Goal: Task Accomplishment & Management: Manage account settings

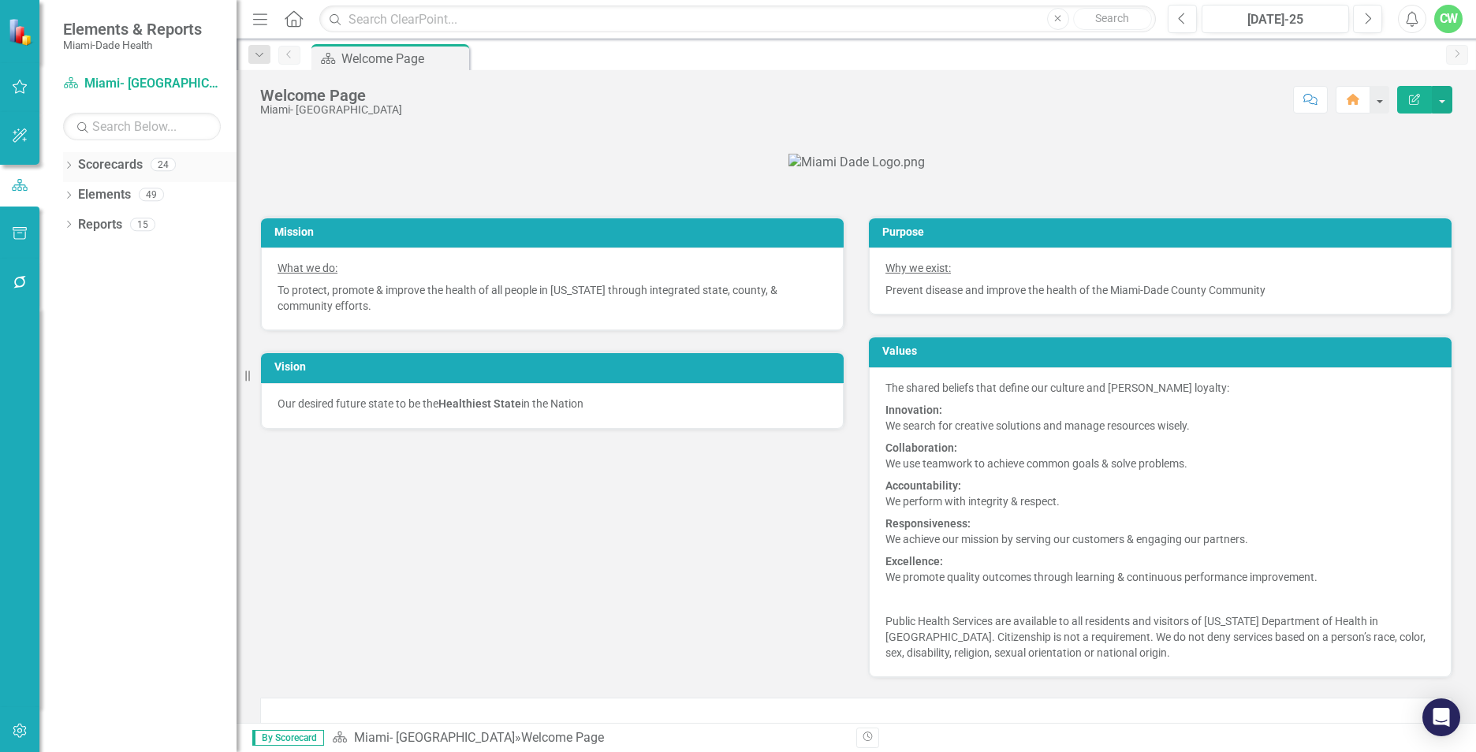
click at [75, 167] on div "Dropdown Scorecards 24" at bounding box center [149, 167] width 173 height 30
click at [68, 168] on icon at bounding box center [69, 165] width 4 height 7
click at [77, 195] on icon "Dropdown" at bounding box center [77, 193] width 12 height 9
click at [92, 284] on icon "Dropdown" at bounding box center [93, 283] width 12 height 9
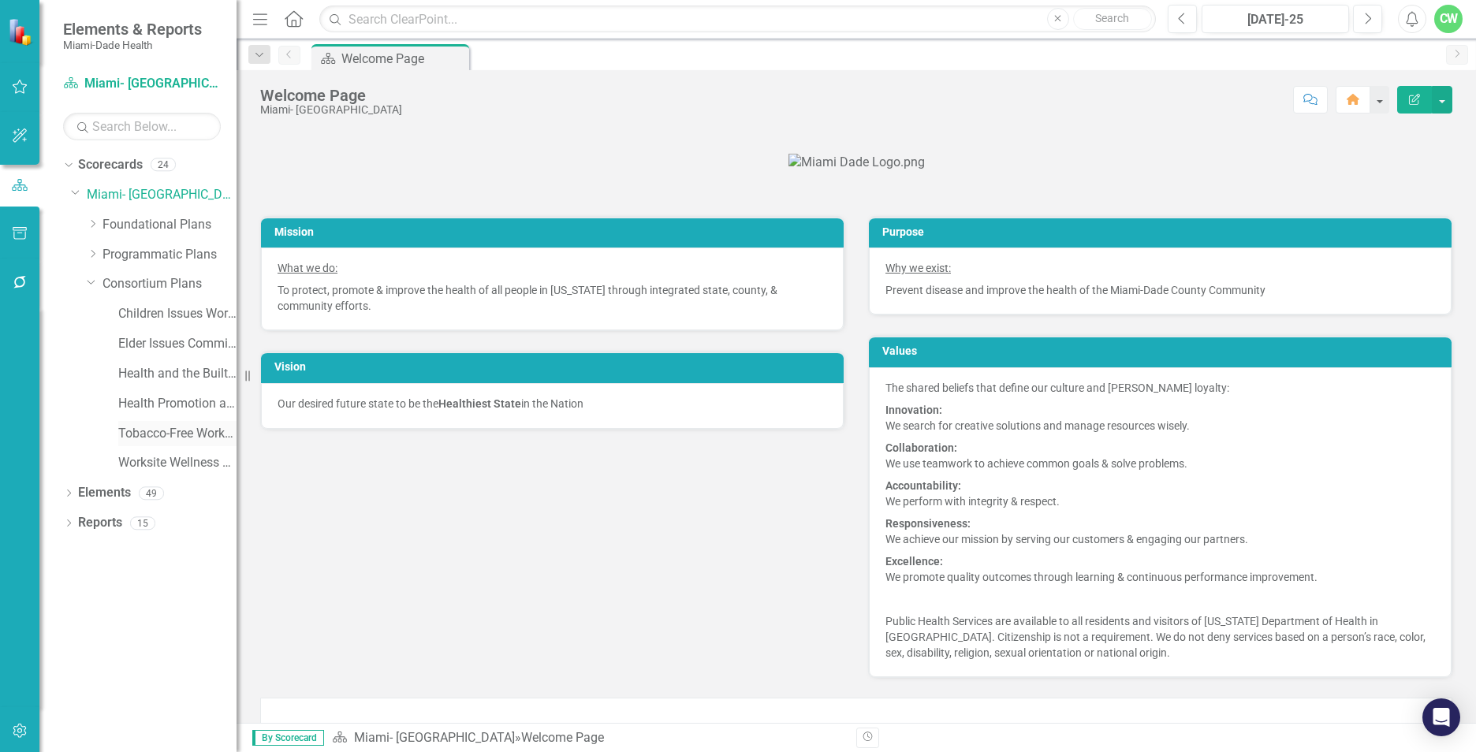
click at [123, 435] on link "Tobacco-Free Workgroup Work Plan" at bounding box center [177, 434] width 118 height 18
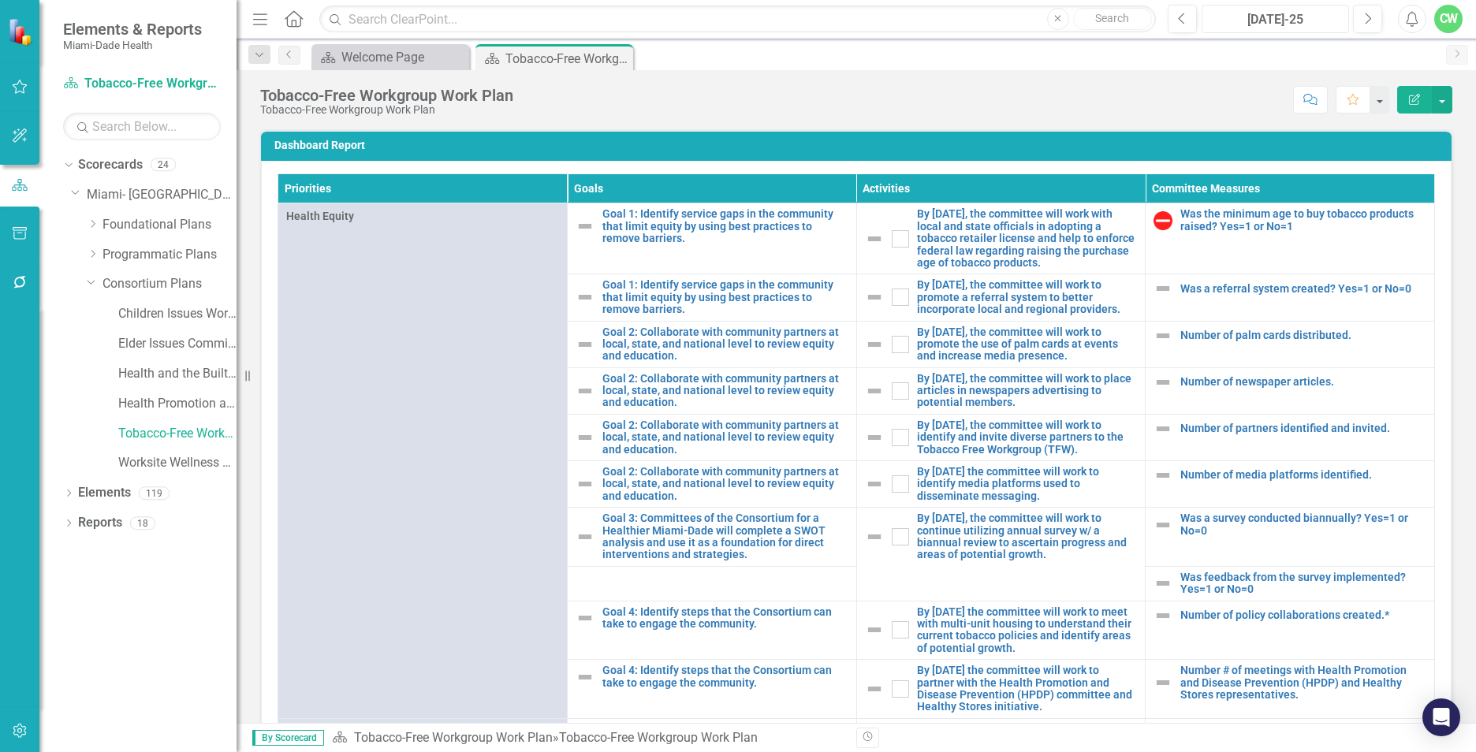
click at [1231, 19] on div "[DATE]-25" at bounding box center [1275, 19] width 136 height 19
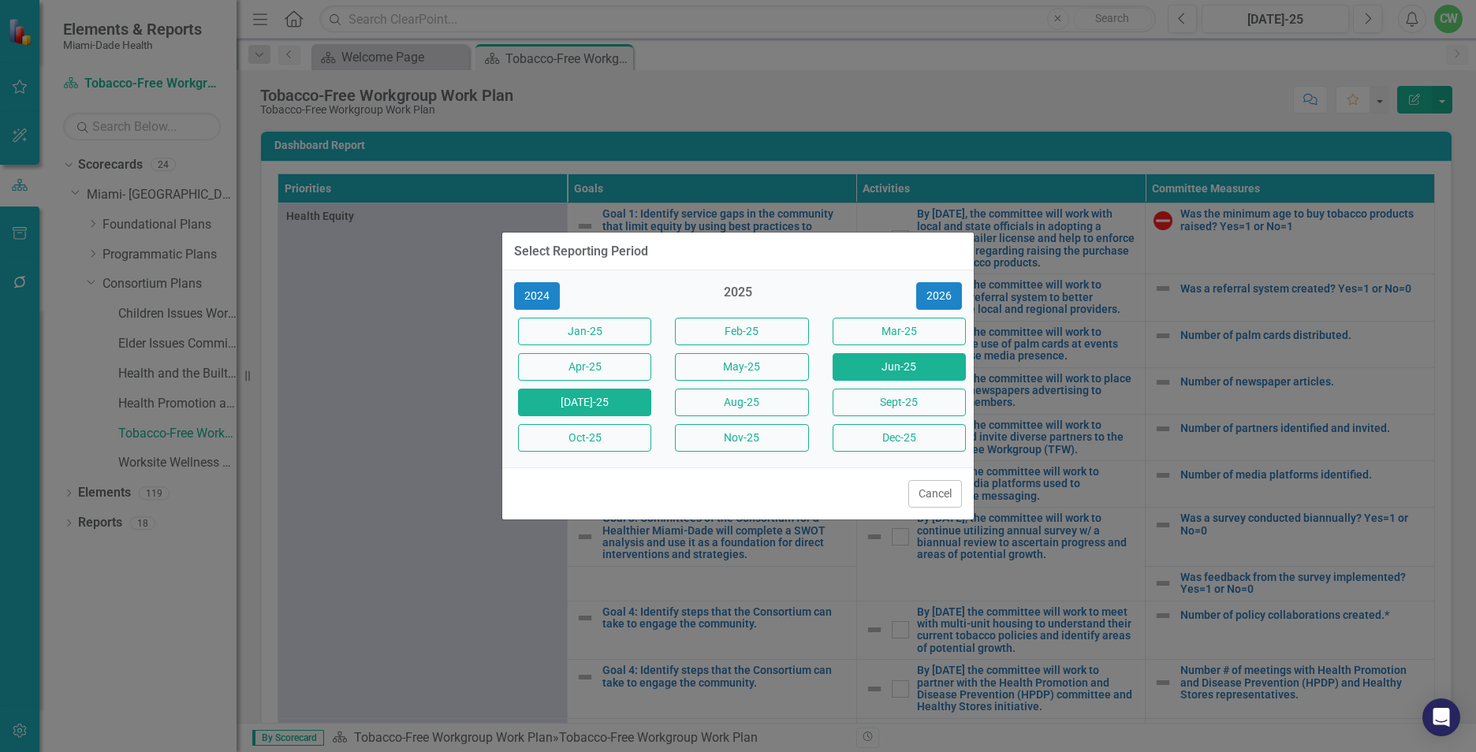
click at [917, 366] on button "Jun-25" at bounding box center [899, 367] width 133 height 28
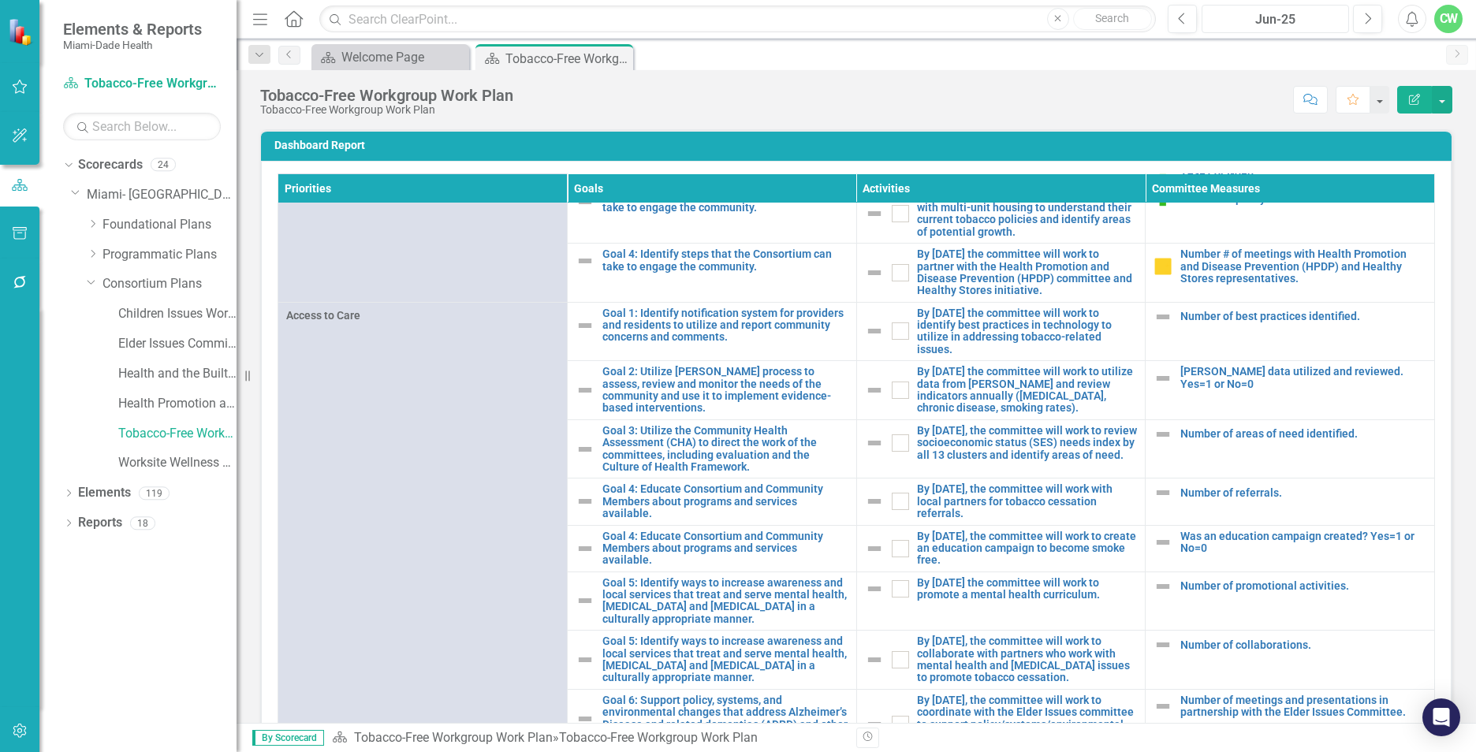
scroll to position [431, 0]
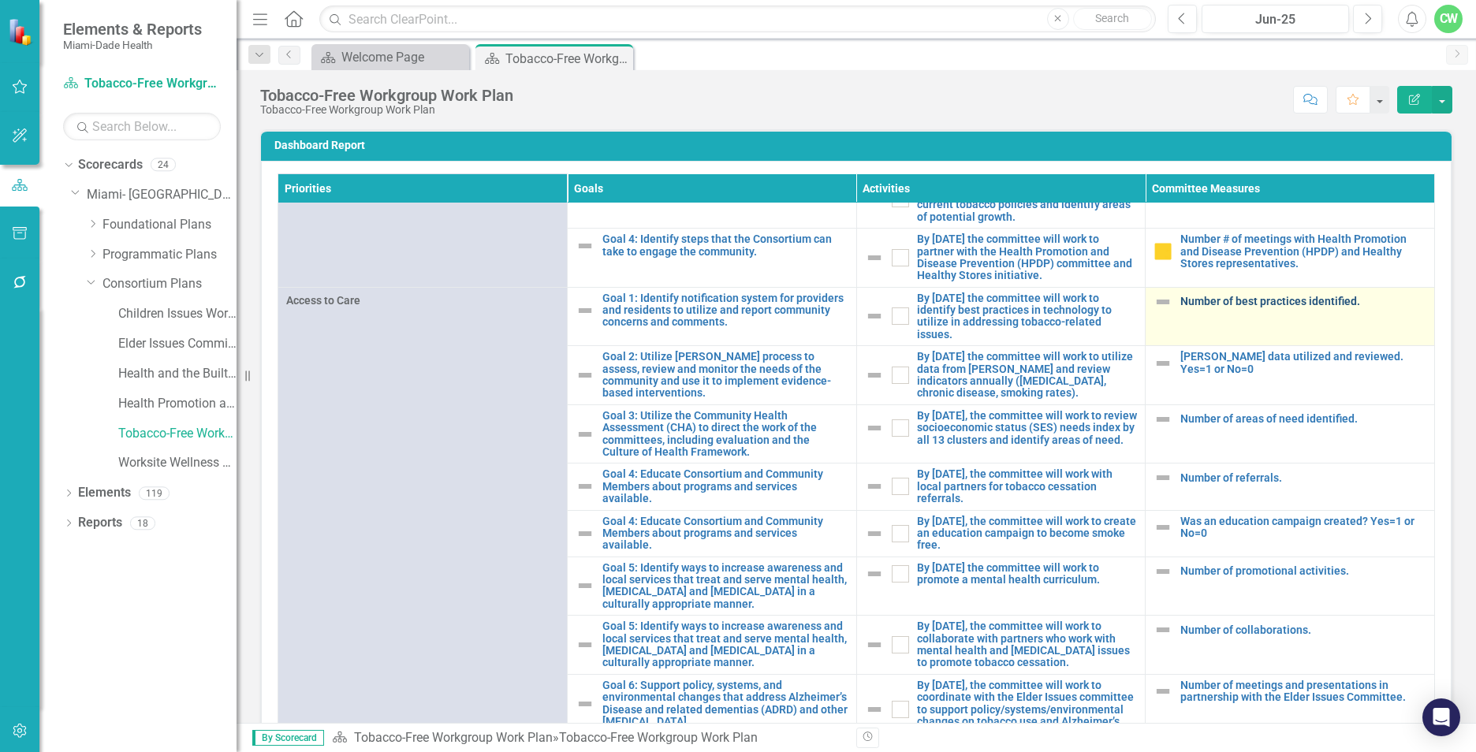
click at [1228, 308] on link "Number of best practices identified." at bounding box center [1303, 302] width 246 height 12
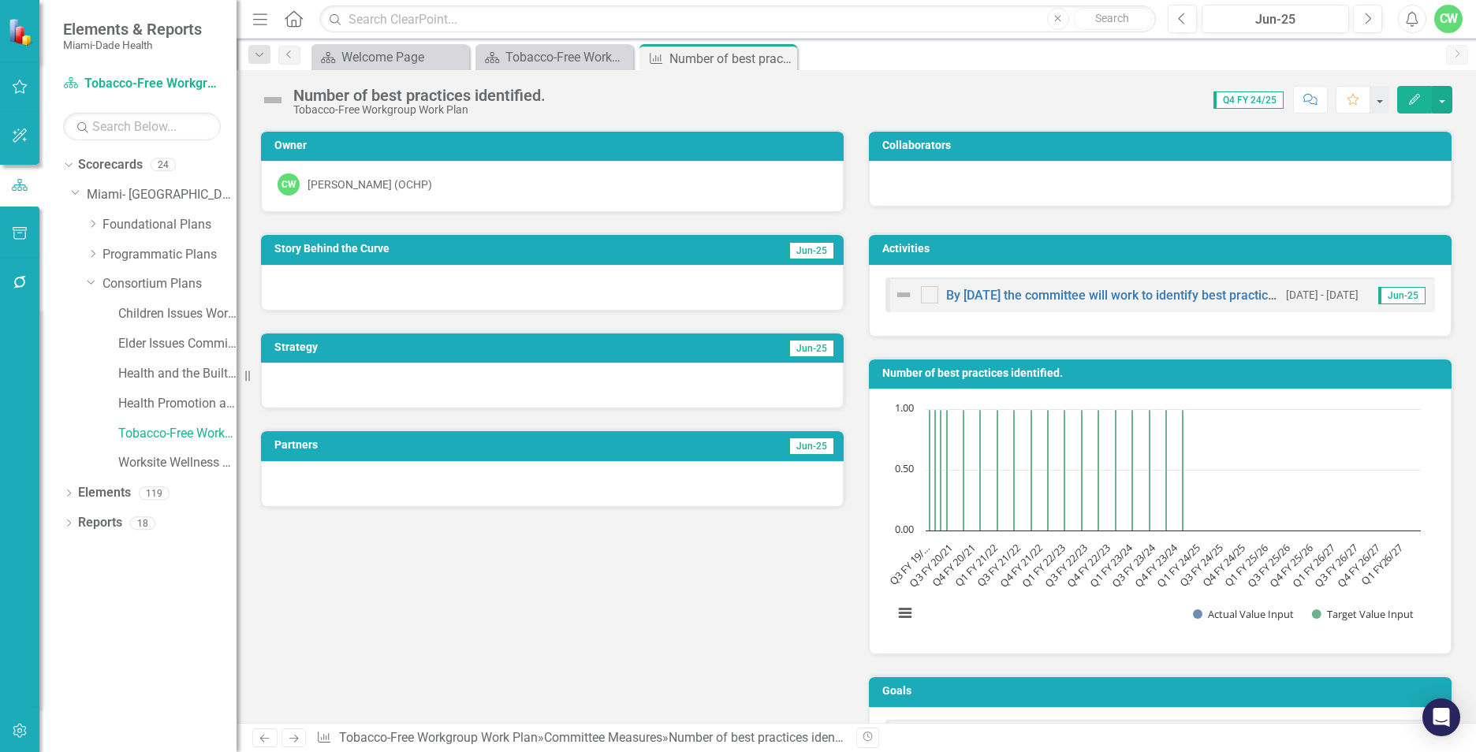
click at [1409, 97] on icon "Edit" at bounding box center [1414, 99] width 14 height 11
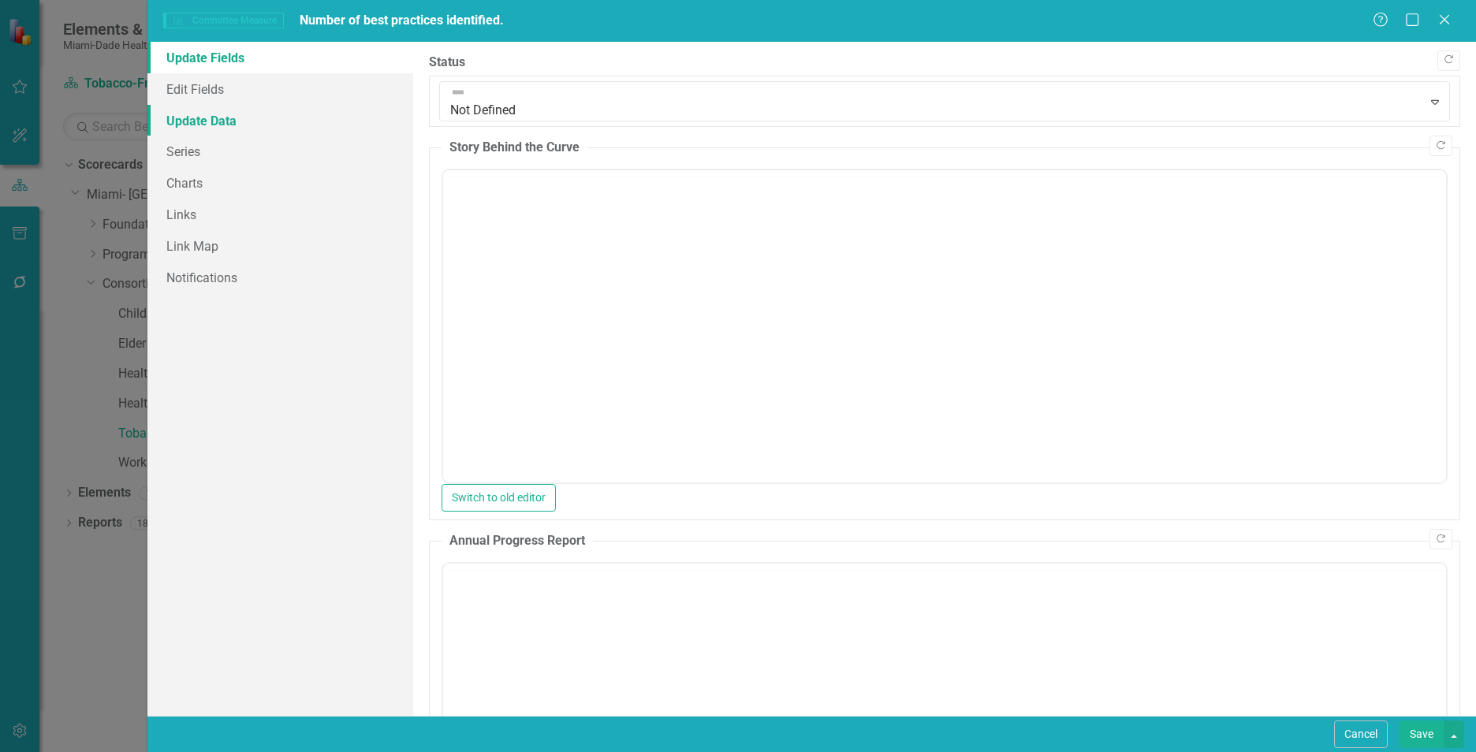
click at [180, 120] on link "Update Data" at bounding box center [280, 121] width 266 height 32
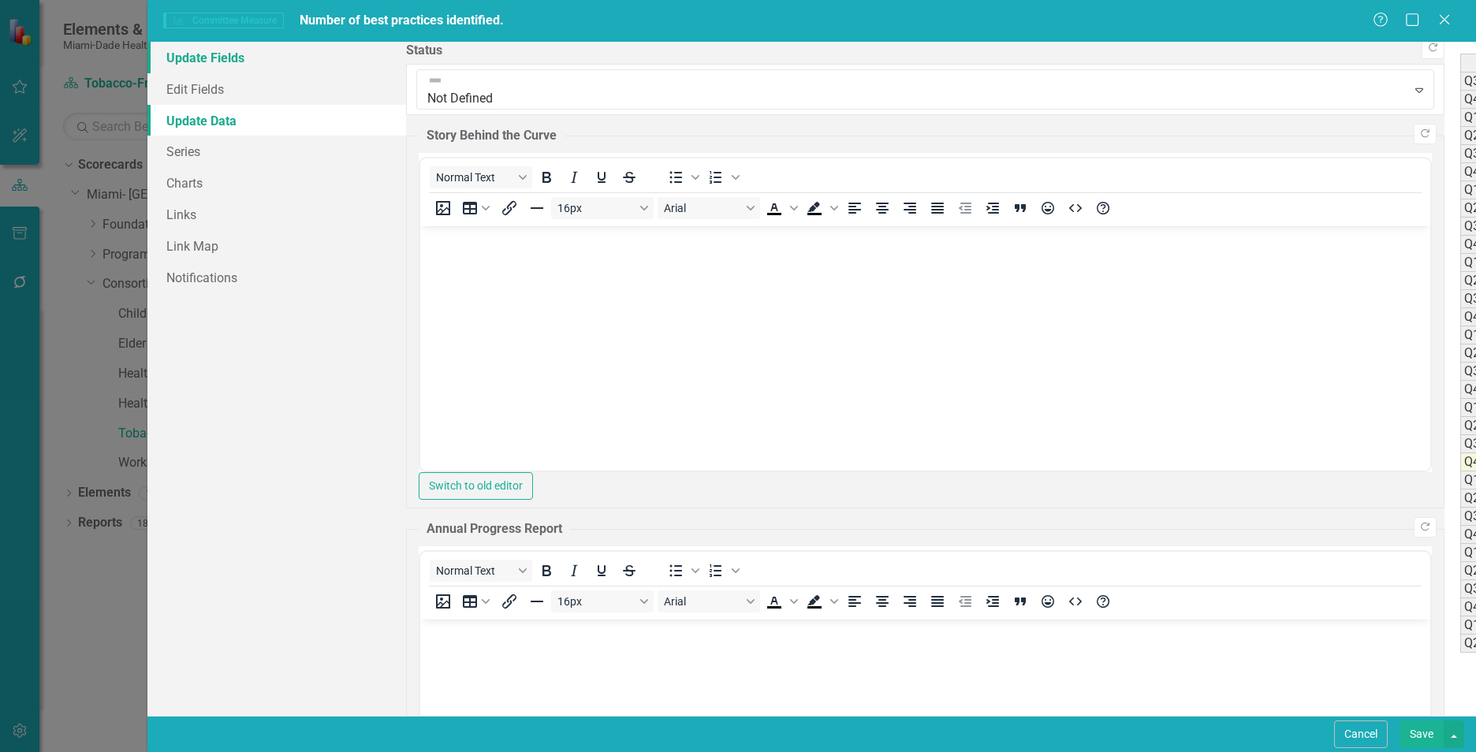
click at [183, 60] on link "Update Fields" at bounding box center [276, 58] width 259 height 32
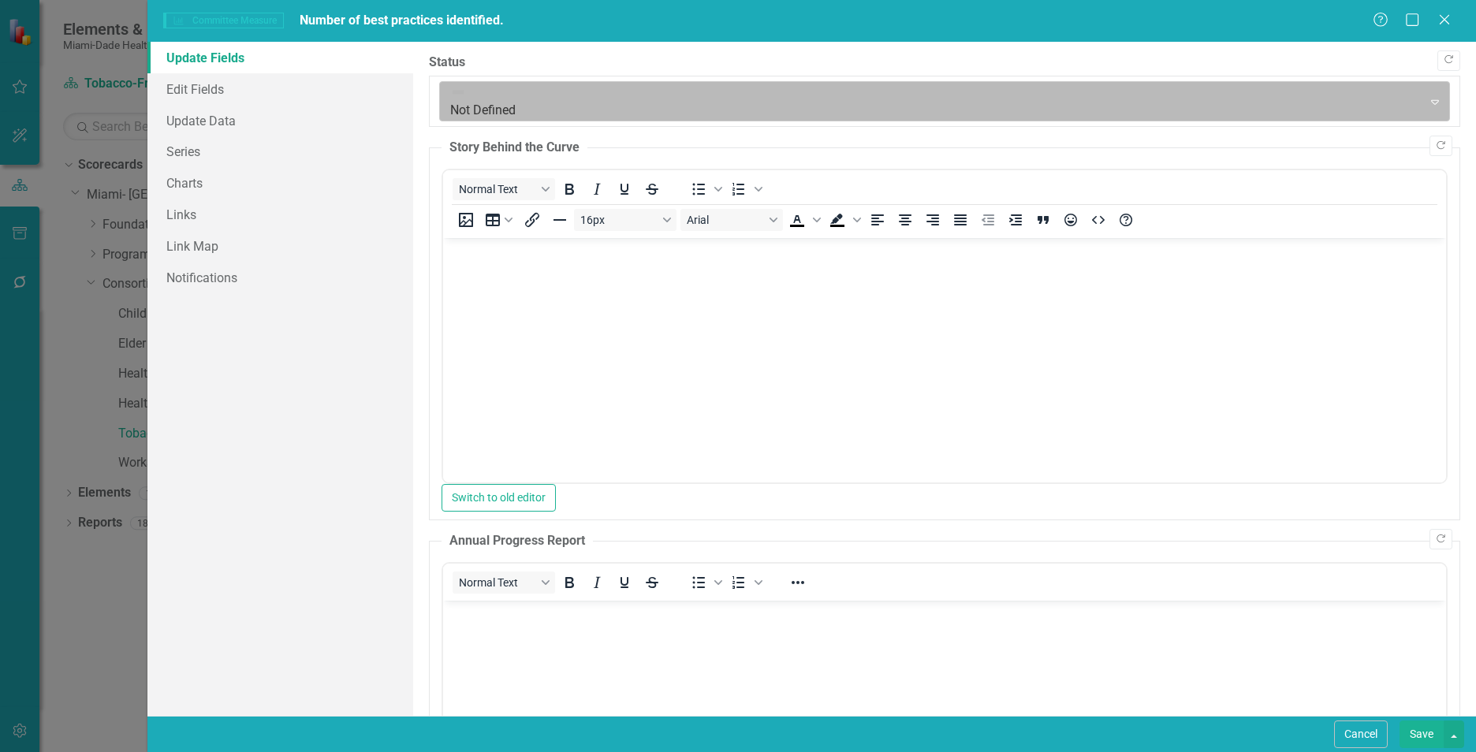
click at [470, 91] on div at bounding box center [931, 101] width 962 height 21
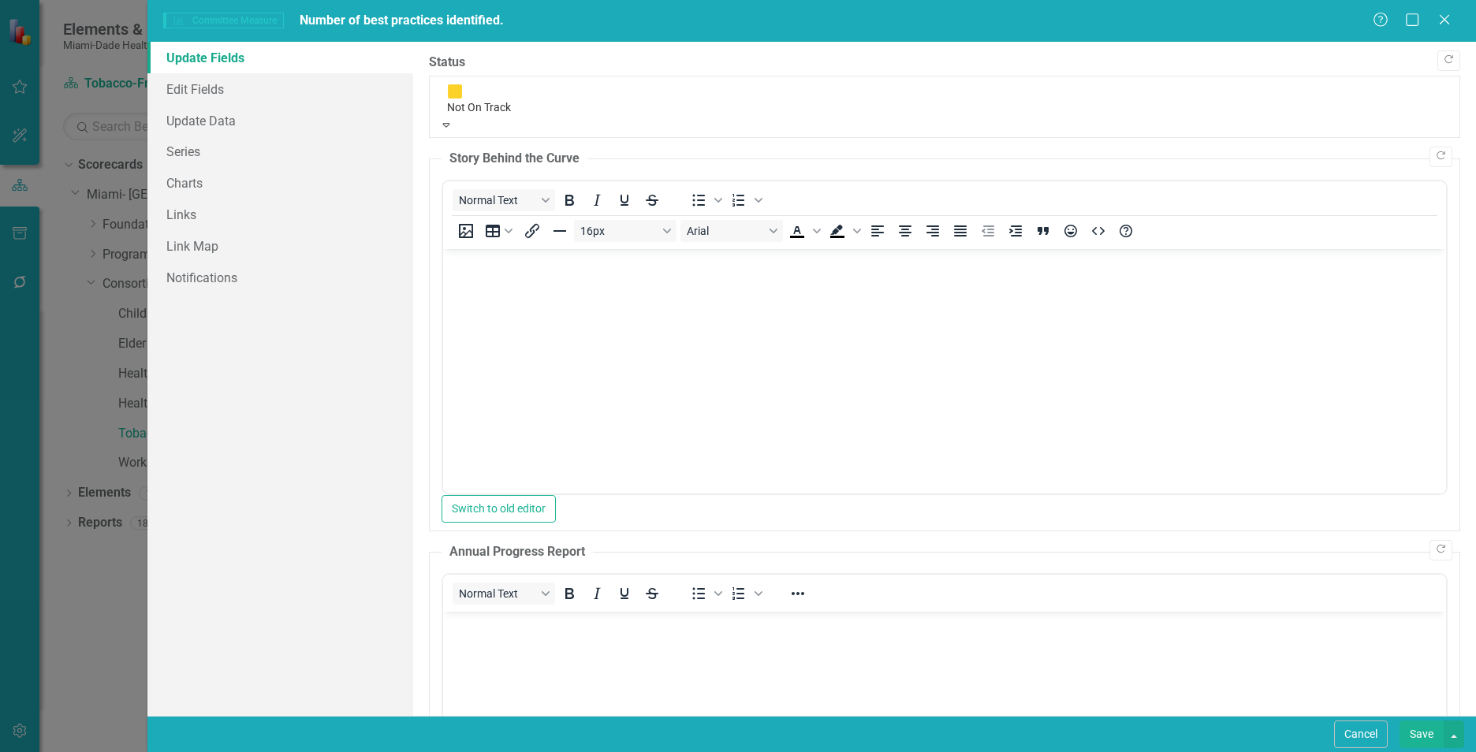
click at [485, 290] on body "Rich Text Area. Press ALT-0 for help." at bounding box center [944, 366] width 1003 height 237
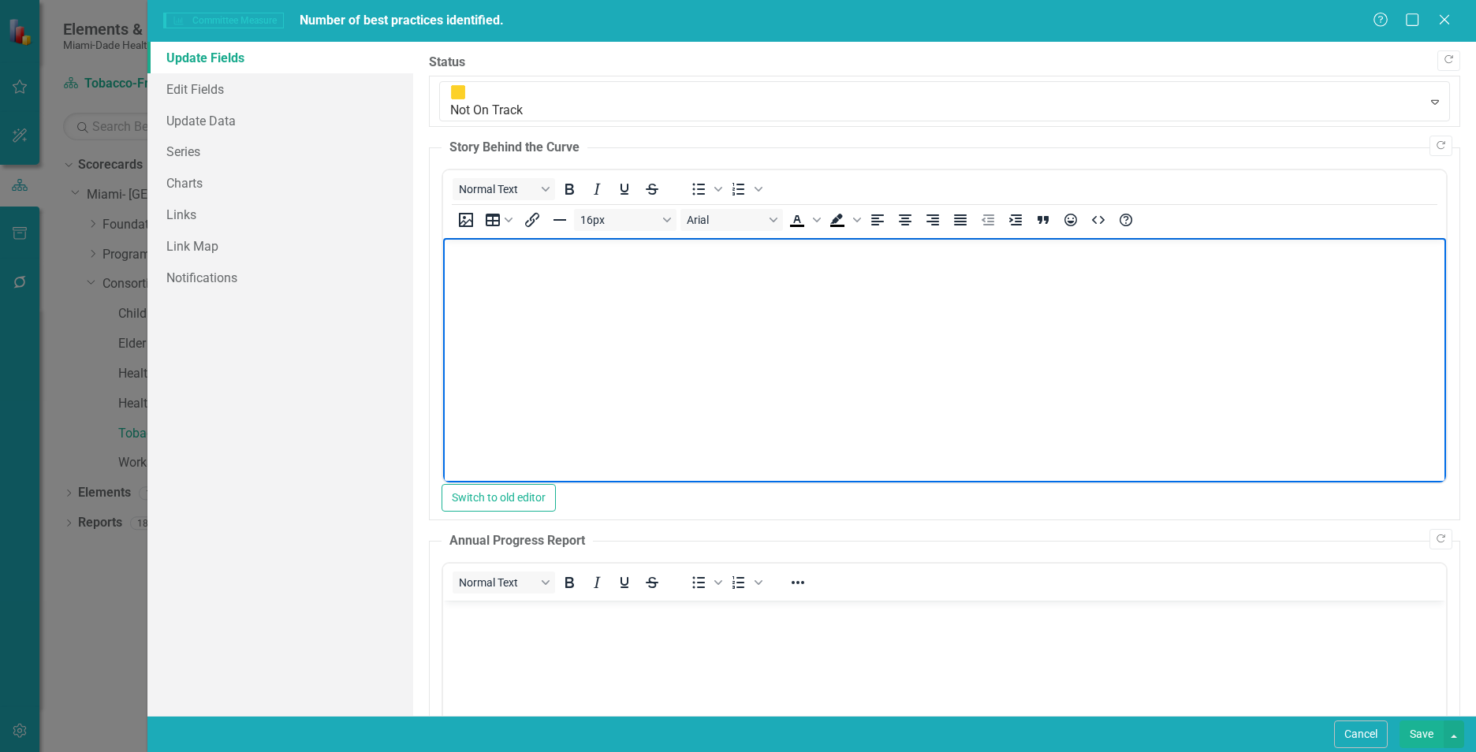
paste body "Rich Text Area. Press ALT-0 for help."
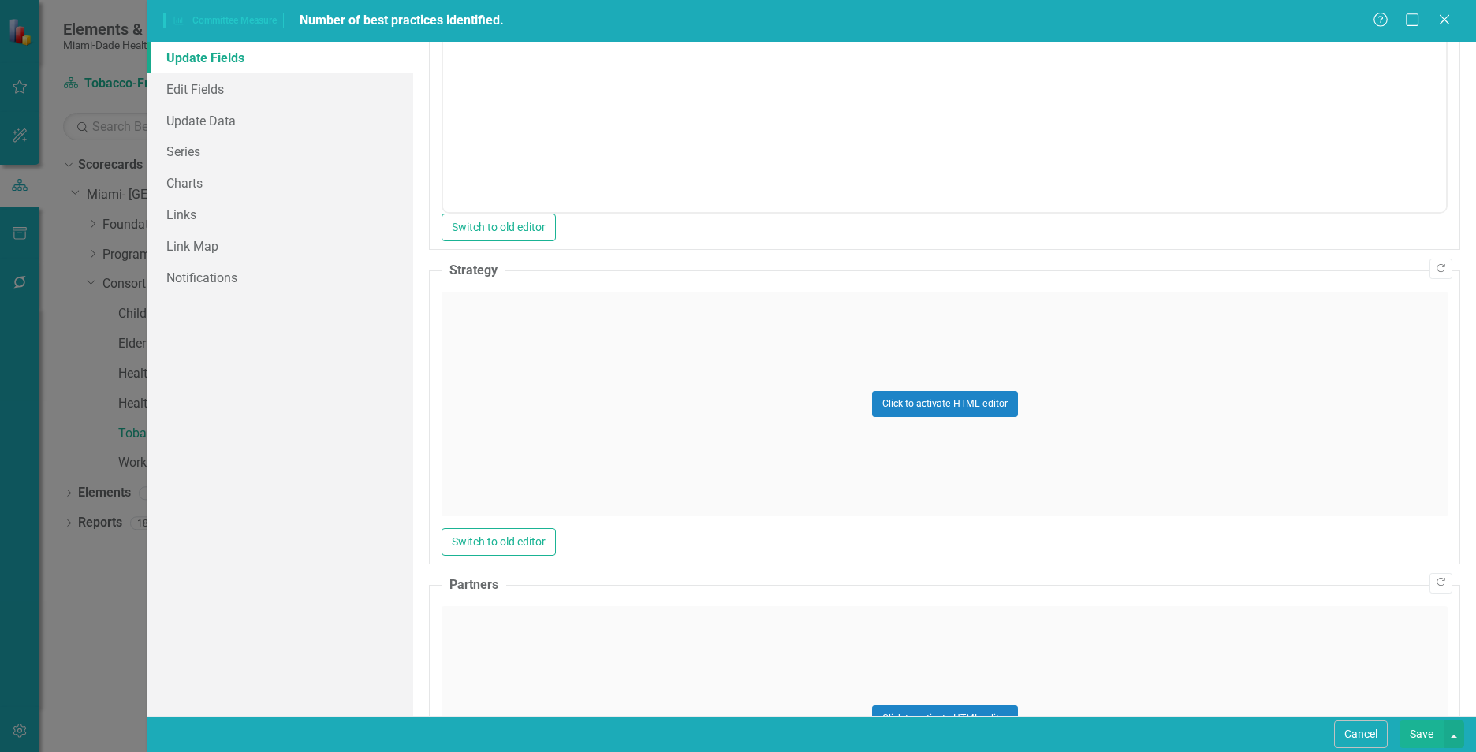
scroll to position [675, 0]
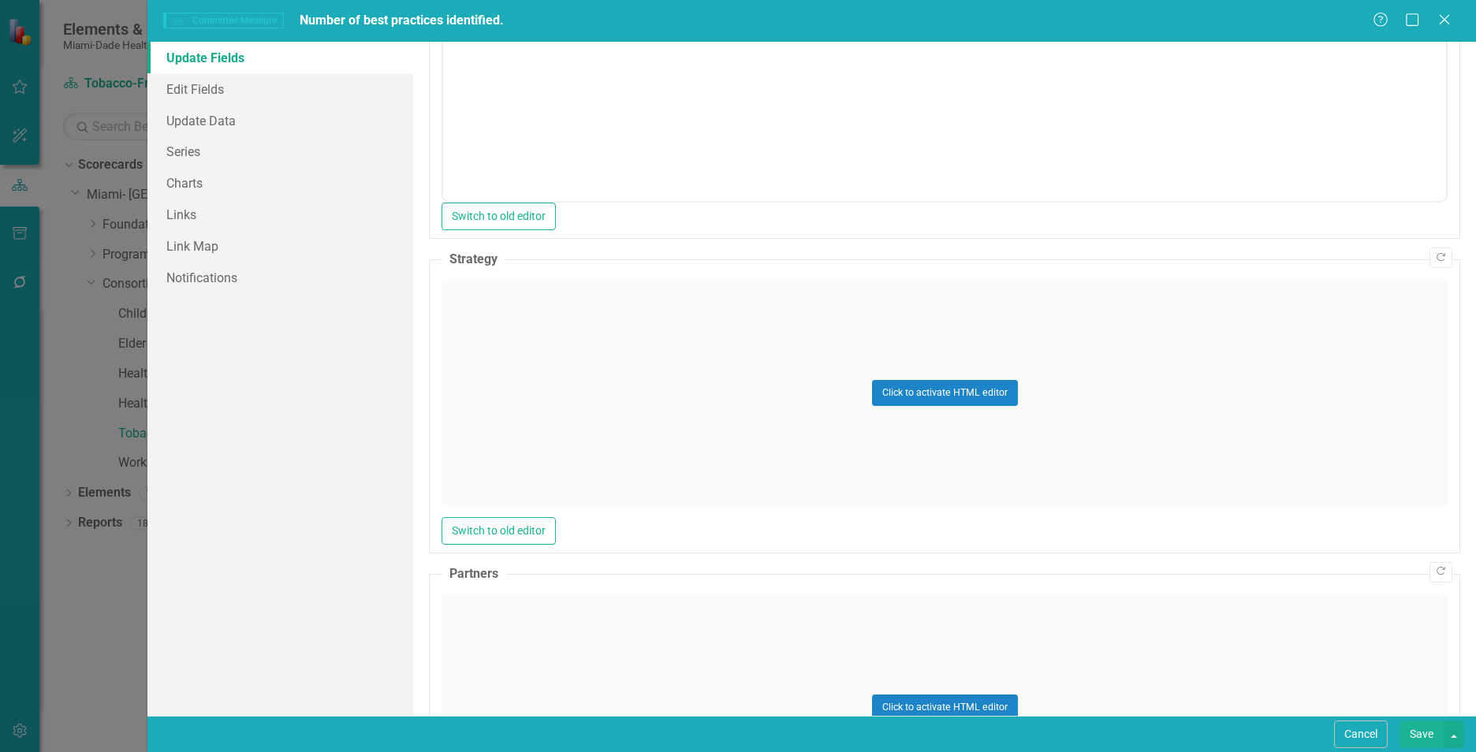
click at [632, 356] on div "Click to activate HTML editor" at bounding box center [945, 393] width 1006 height 225
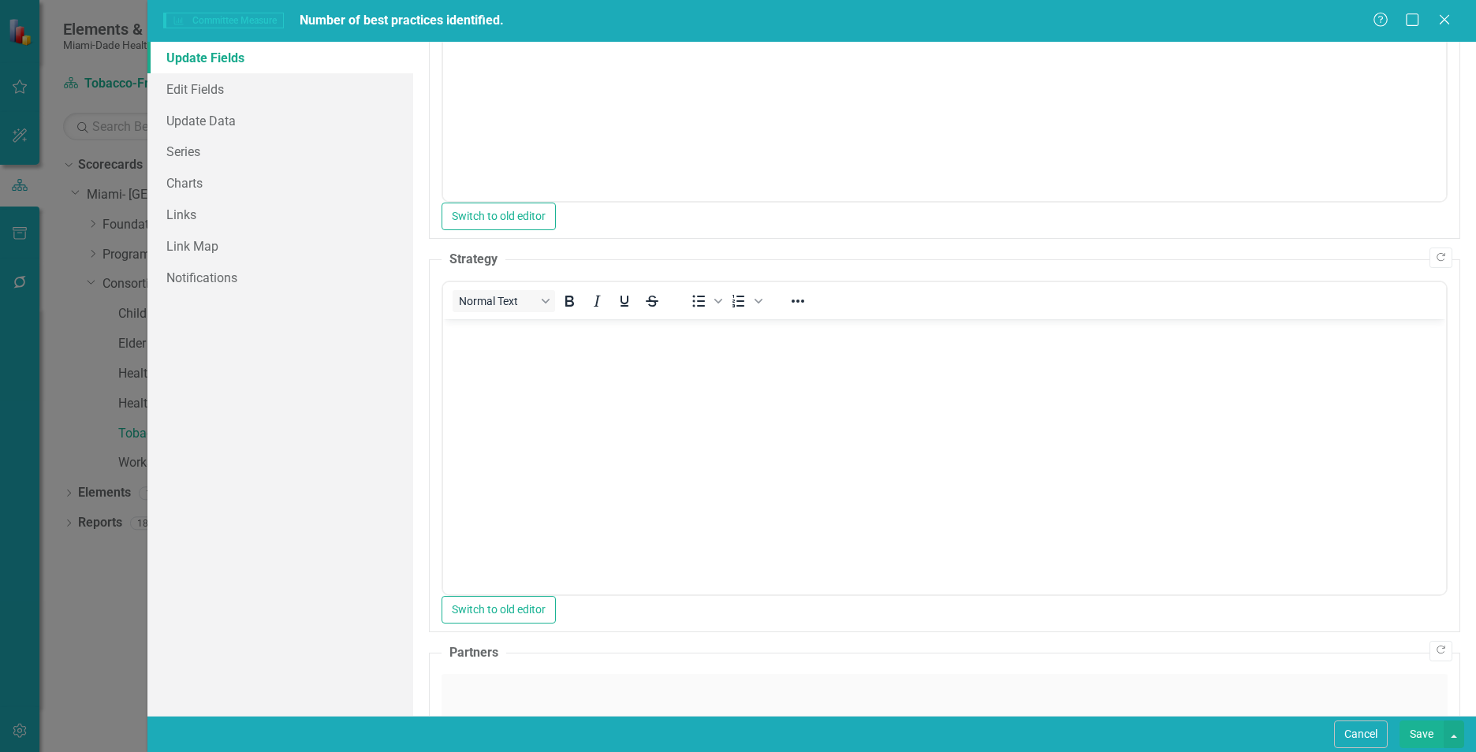
scroll to position [0, 0]
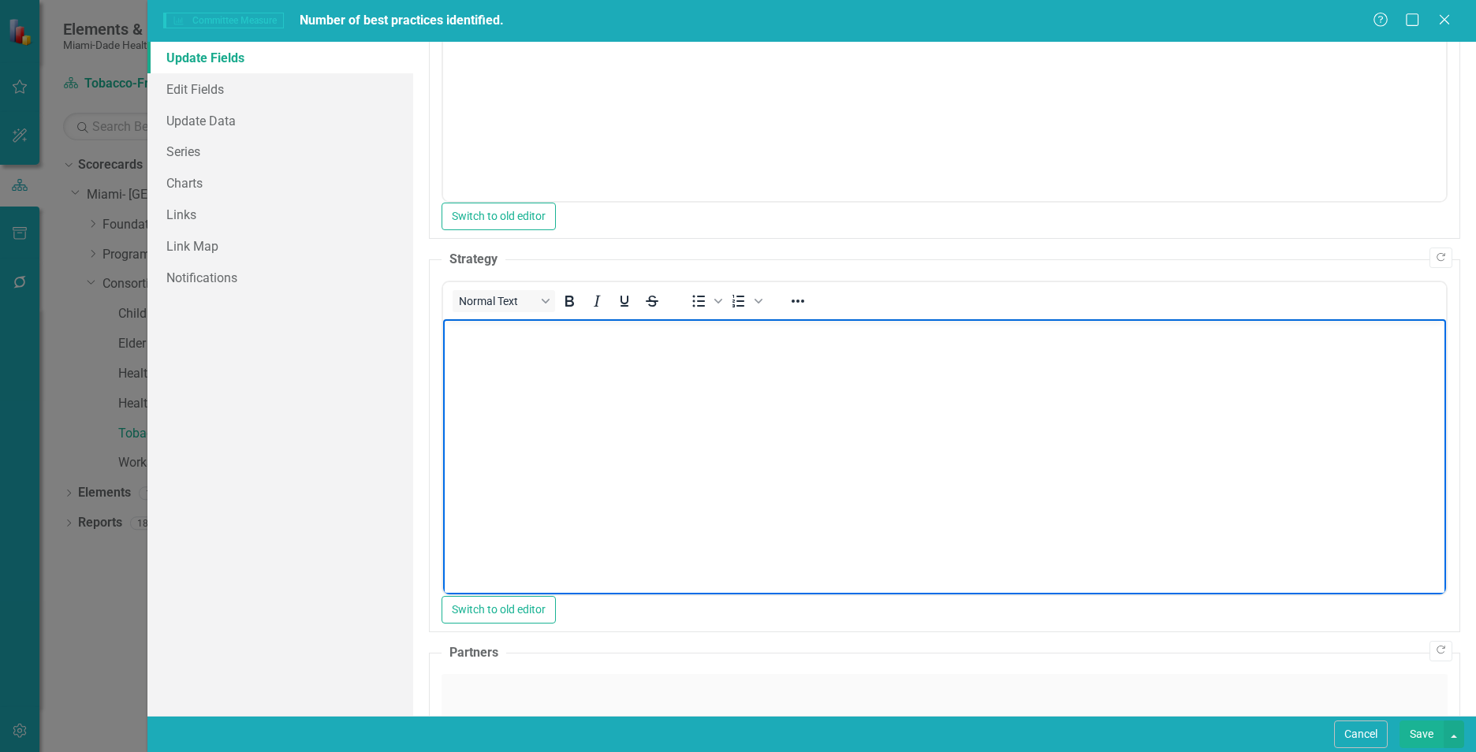
click at [634, 375] on body "Rich Text Area. Press ALT-0 for help." at bounding box center [944, 437] width 1003 height 237
paste body "Rich Text Area. Press ALT-0 for help."
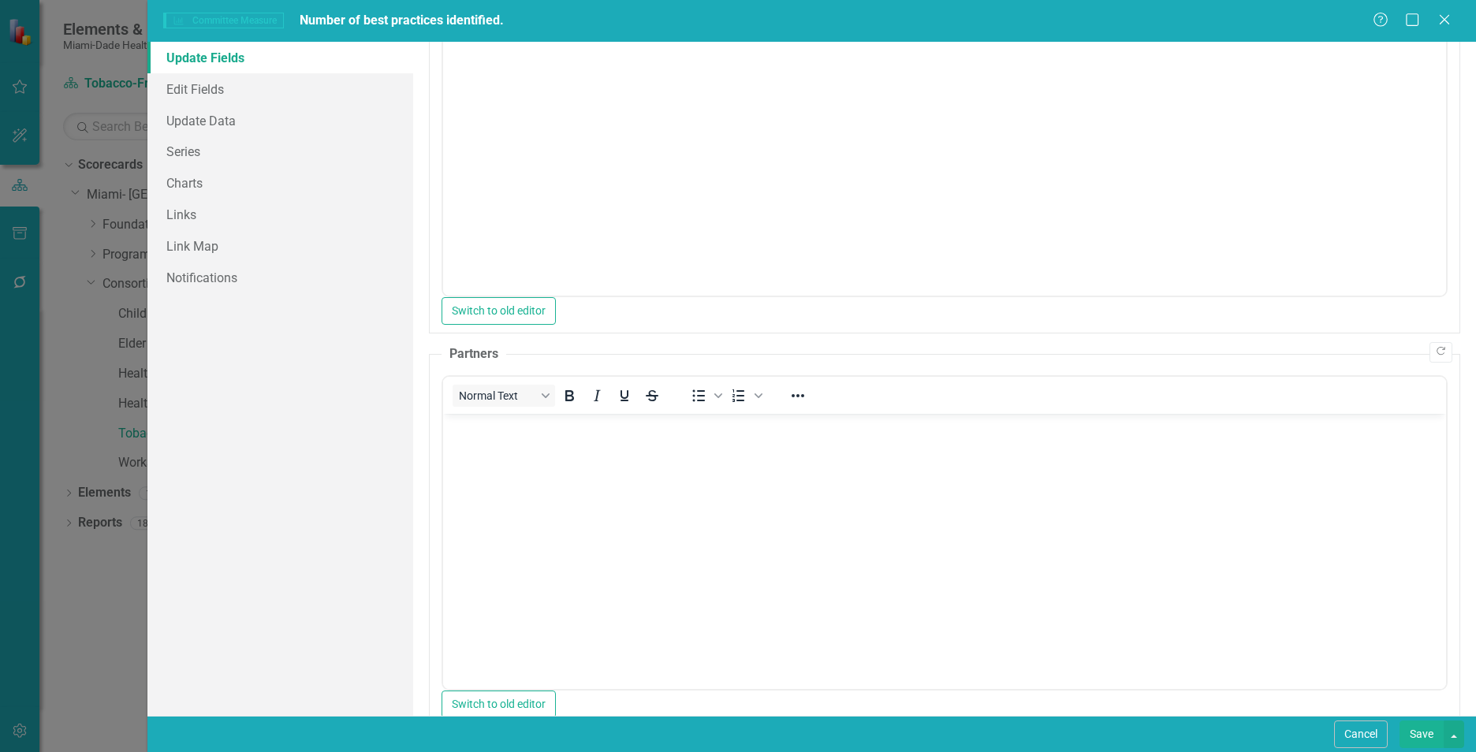
scroll to position [1001, 0]
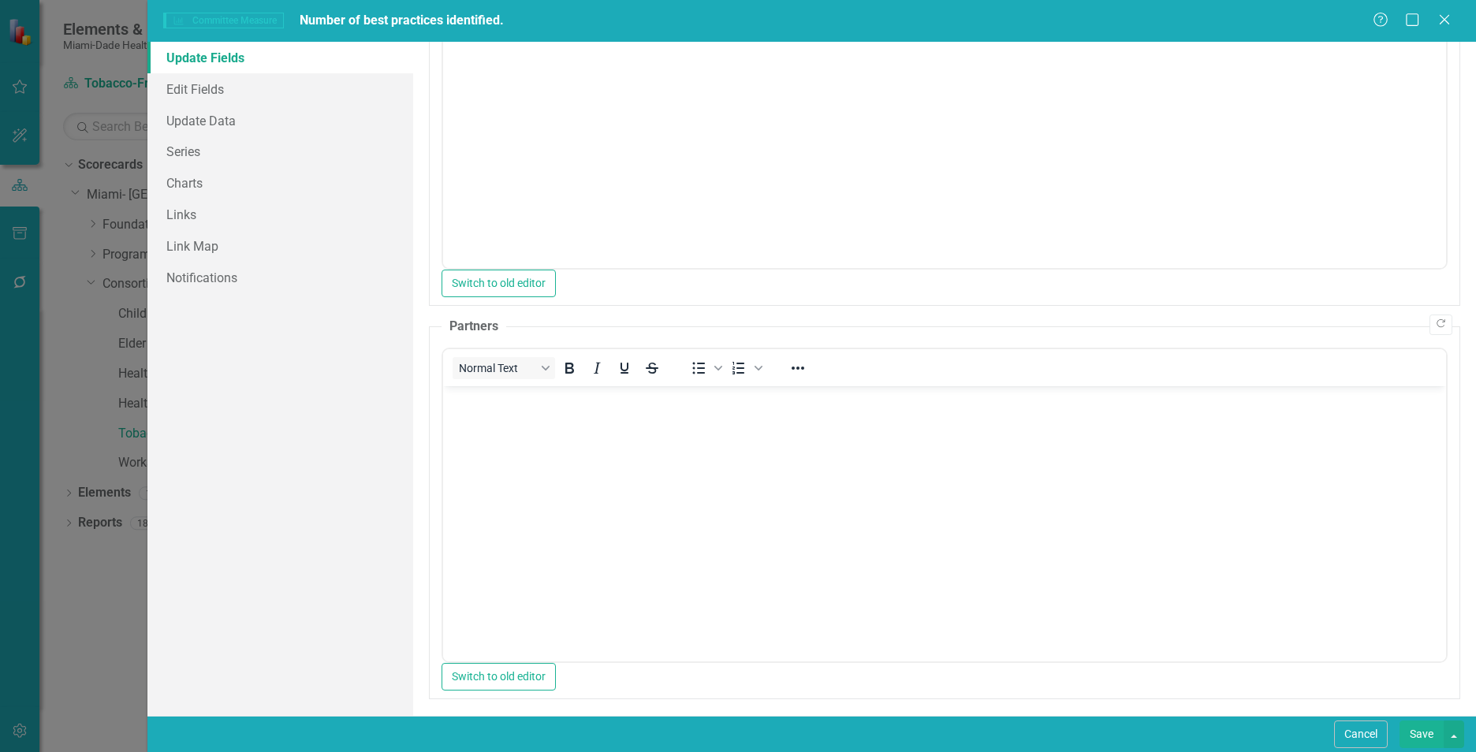
click at [528, 462] on body "Rich Text Area. Press ALT-0 for help." at bounding box center [944, 504] width 1003 height 237
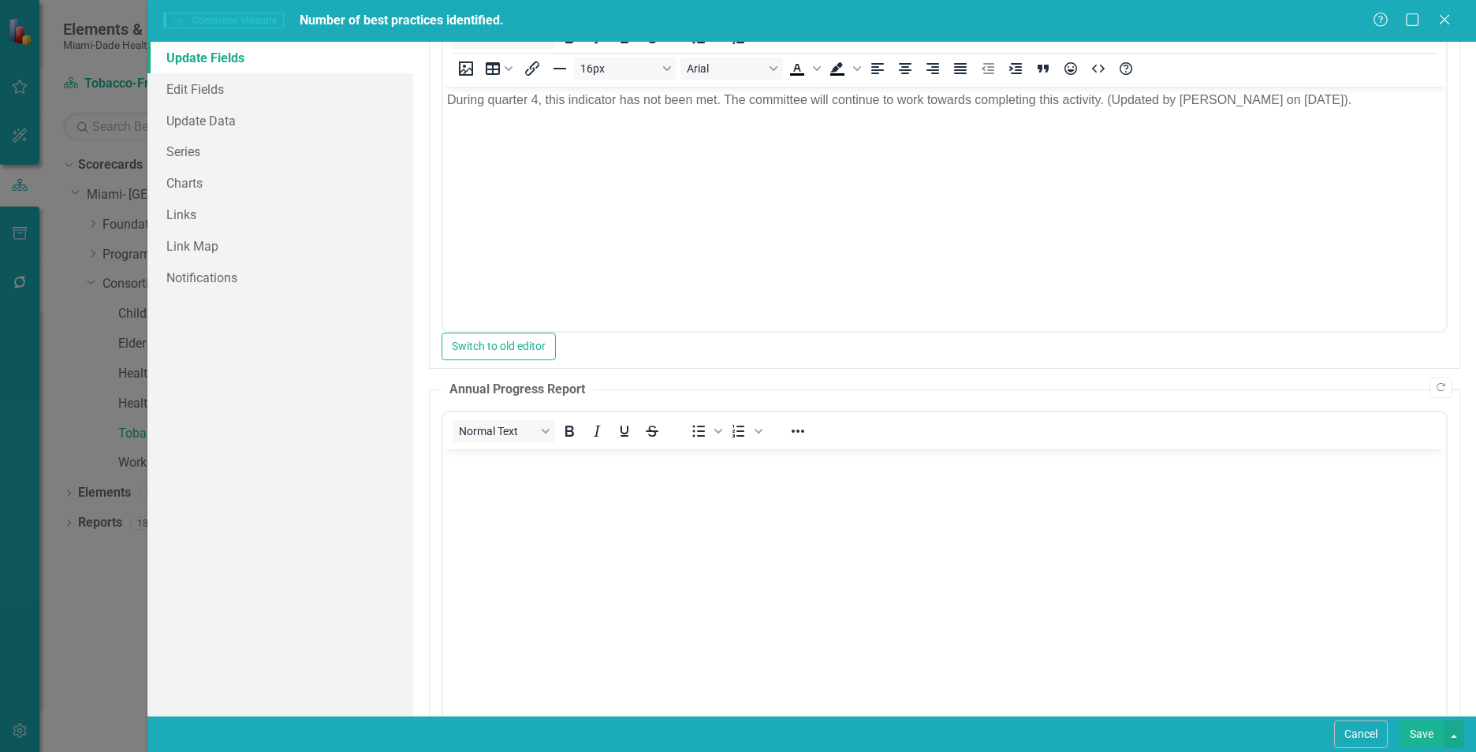
scroll to position [152, 0]
click at [163, 120] on link "Update Data" at bounding box center [280, 121] width 266 height 32
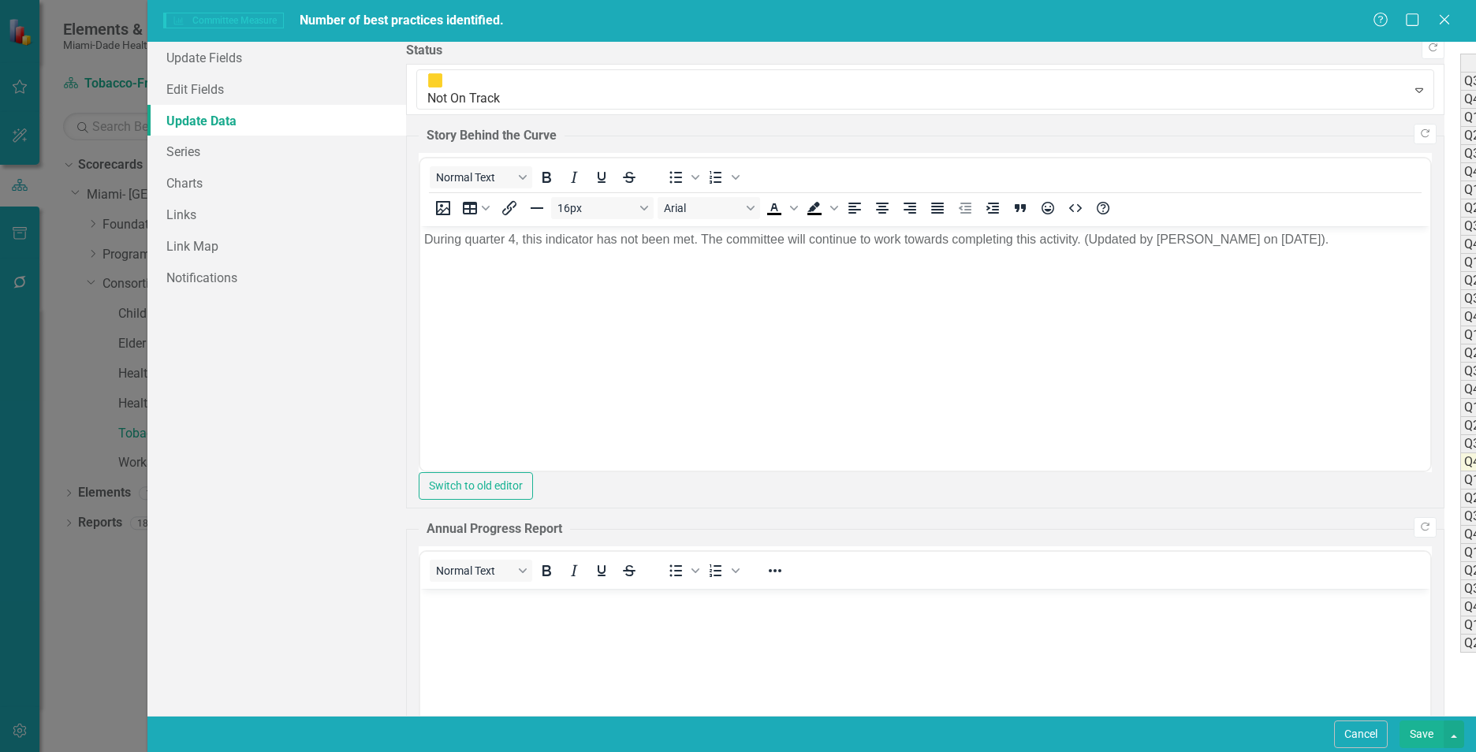
type textarea "0"
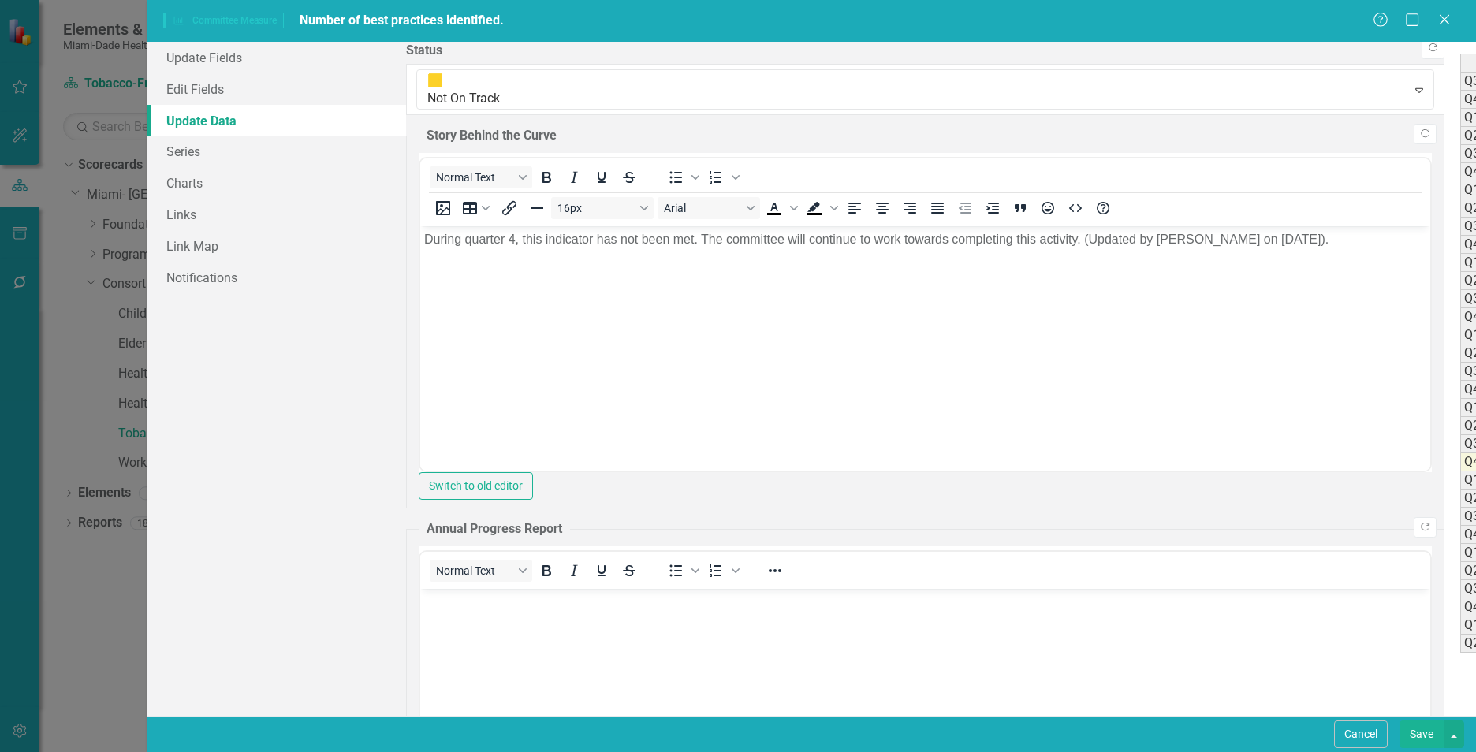
type textarea "0"
type textarea "1"
type textarea "0"
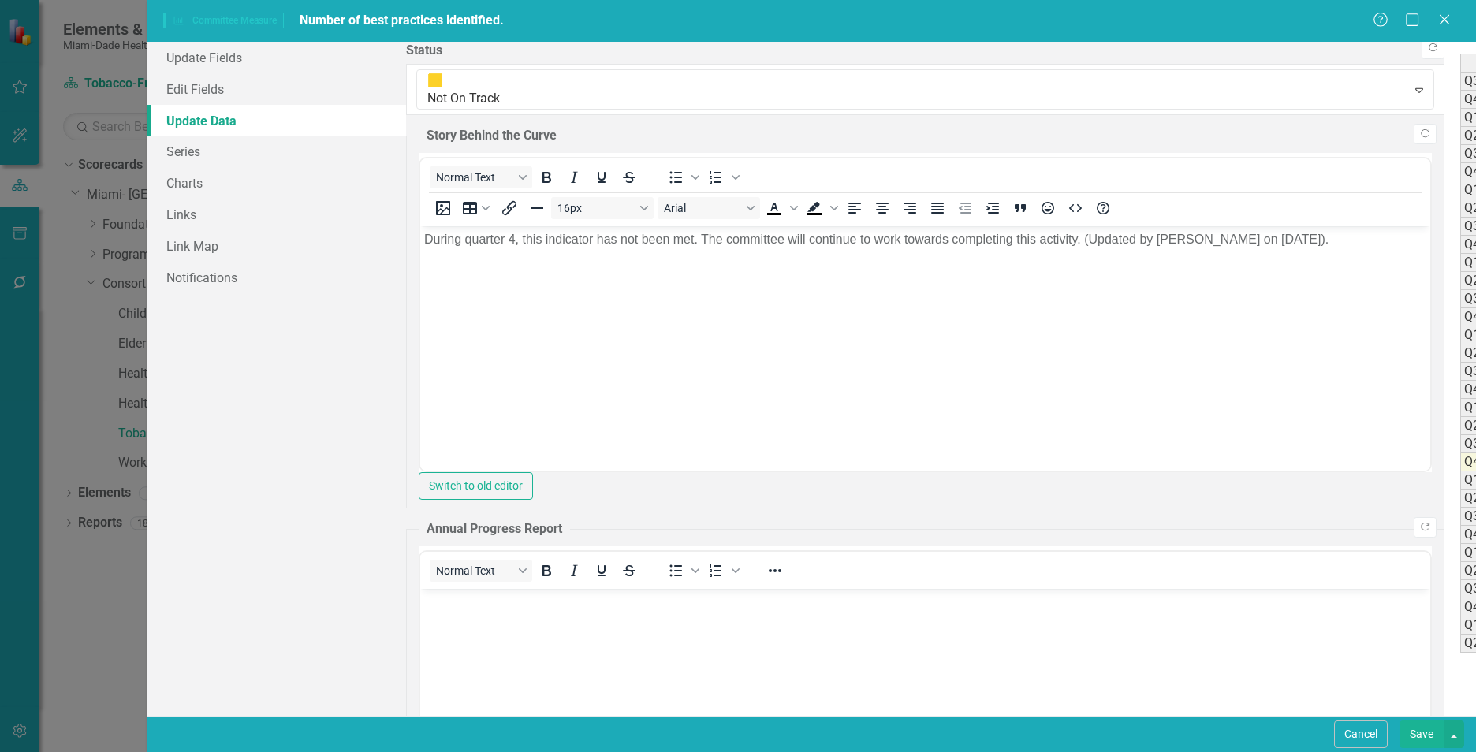
type textarea "1"
click at [1422, 728] on button "Save" at bounding box center [1422, 735] width 44 height 28
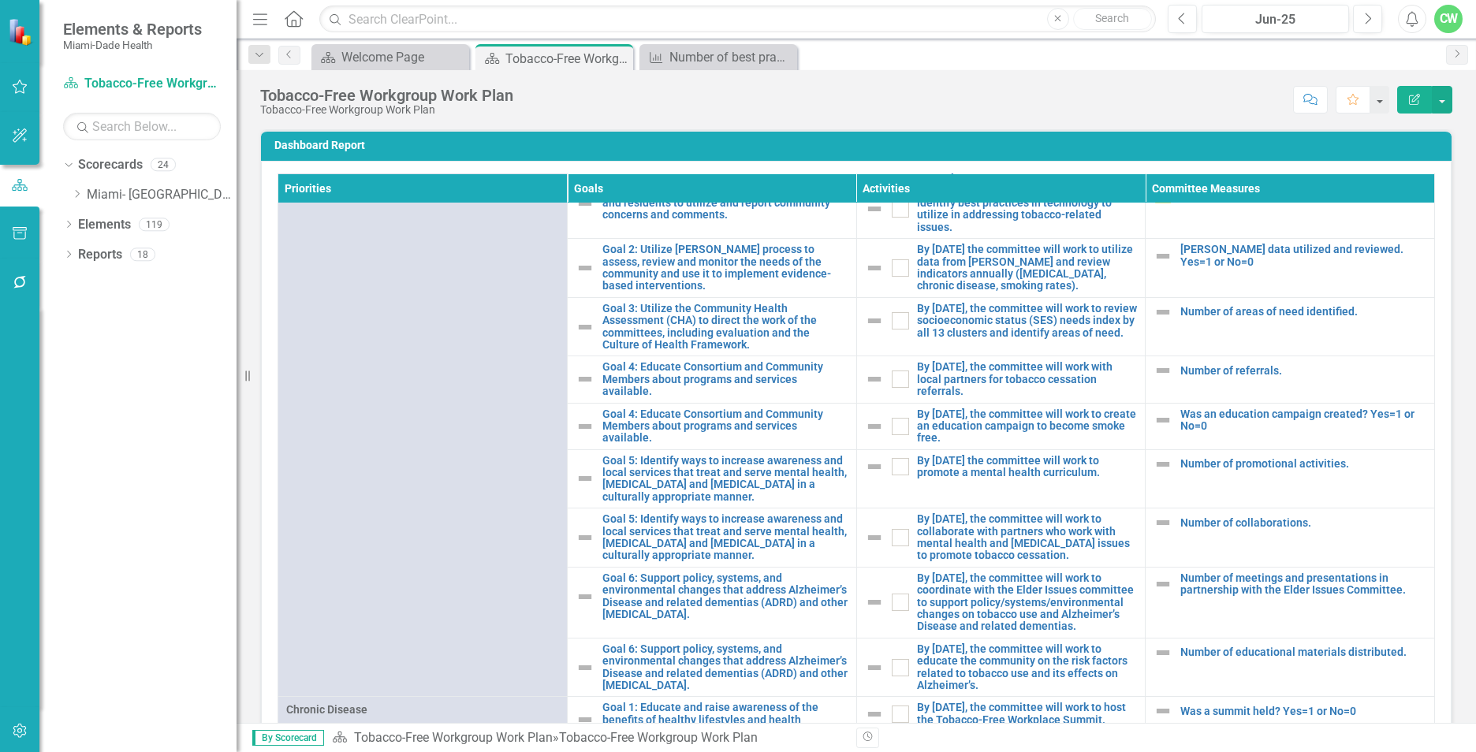
scroll to position [559, 0]
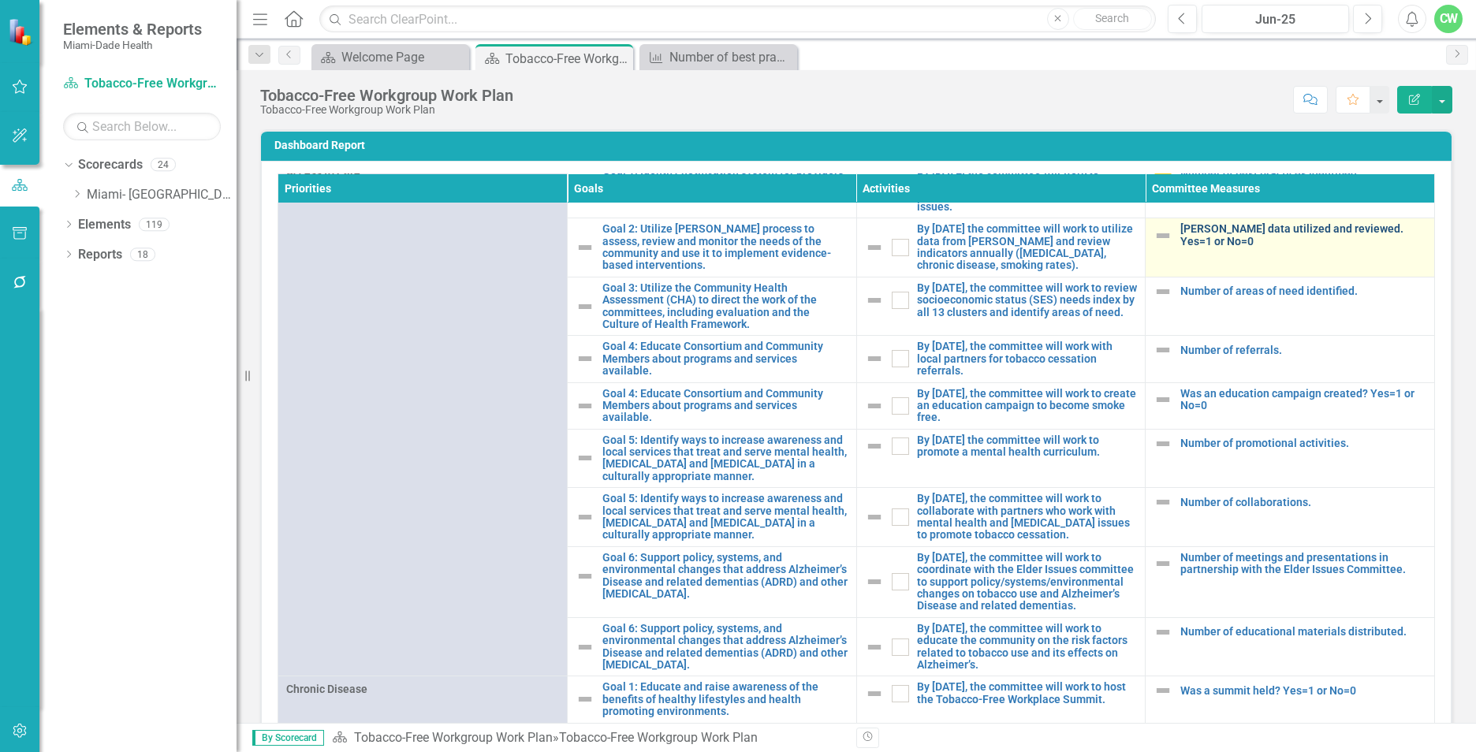
click at [1180, 247] on link "[PERSON_NAME] data utilized and reviewed. Yes=1 or No=0" at bounding box center [1303, 235] width 246 height 24
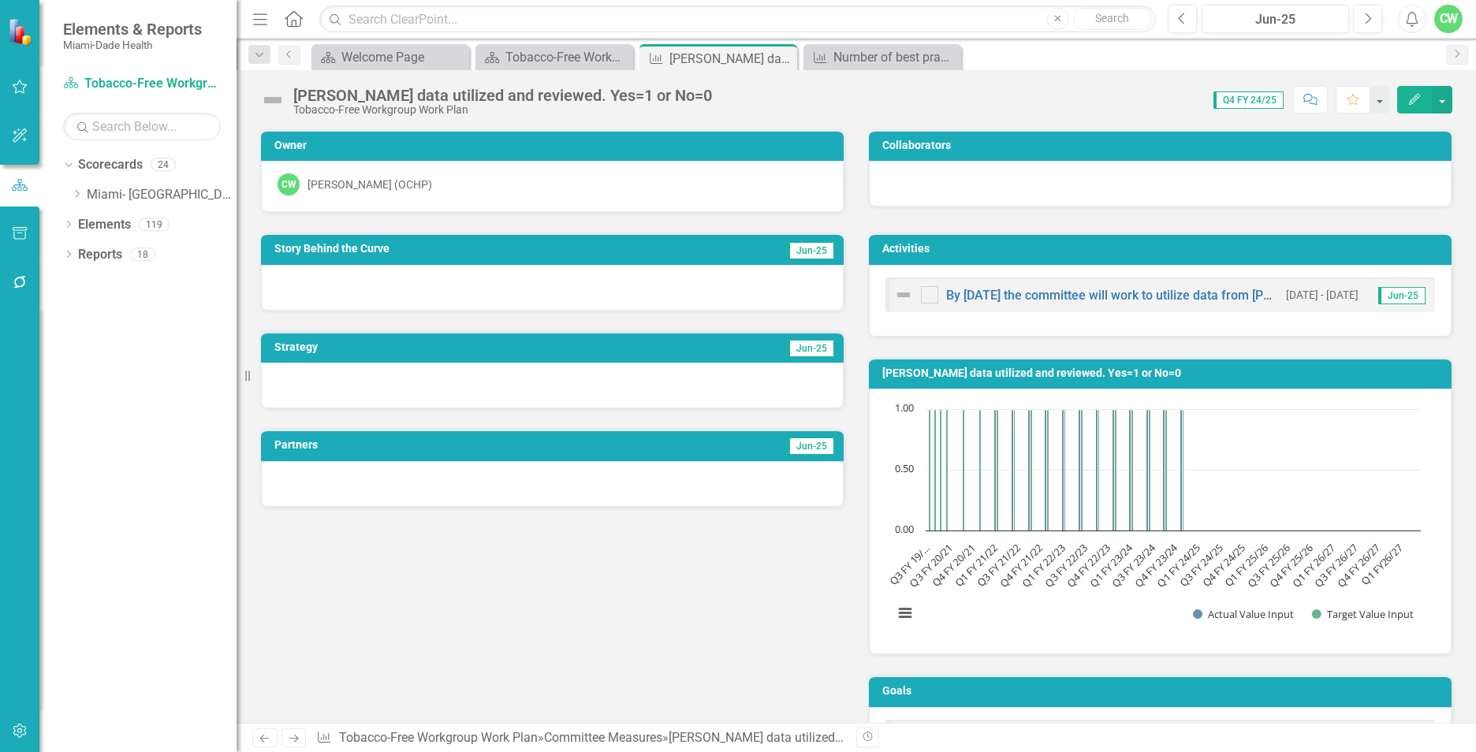
click at [1419, 104] on icon "Edit" at bounding box center [1414, 99] width 14 height 11
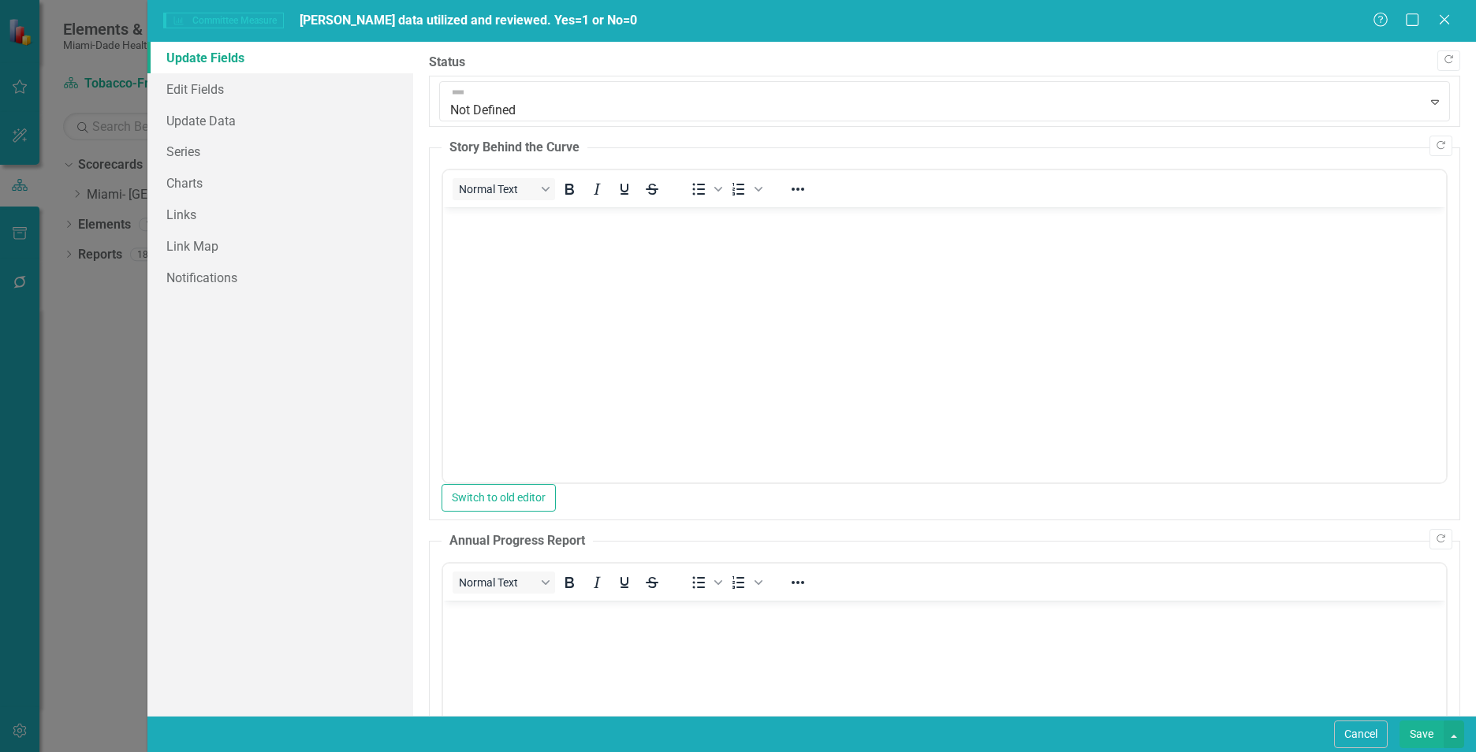
click at [513, 232] on body "Rich Text Area. Press ALT-0 for help." at bounding box center [944, 325] width 1003 height 237
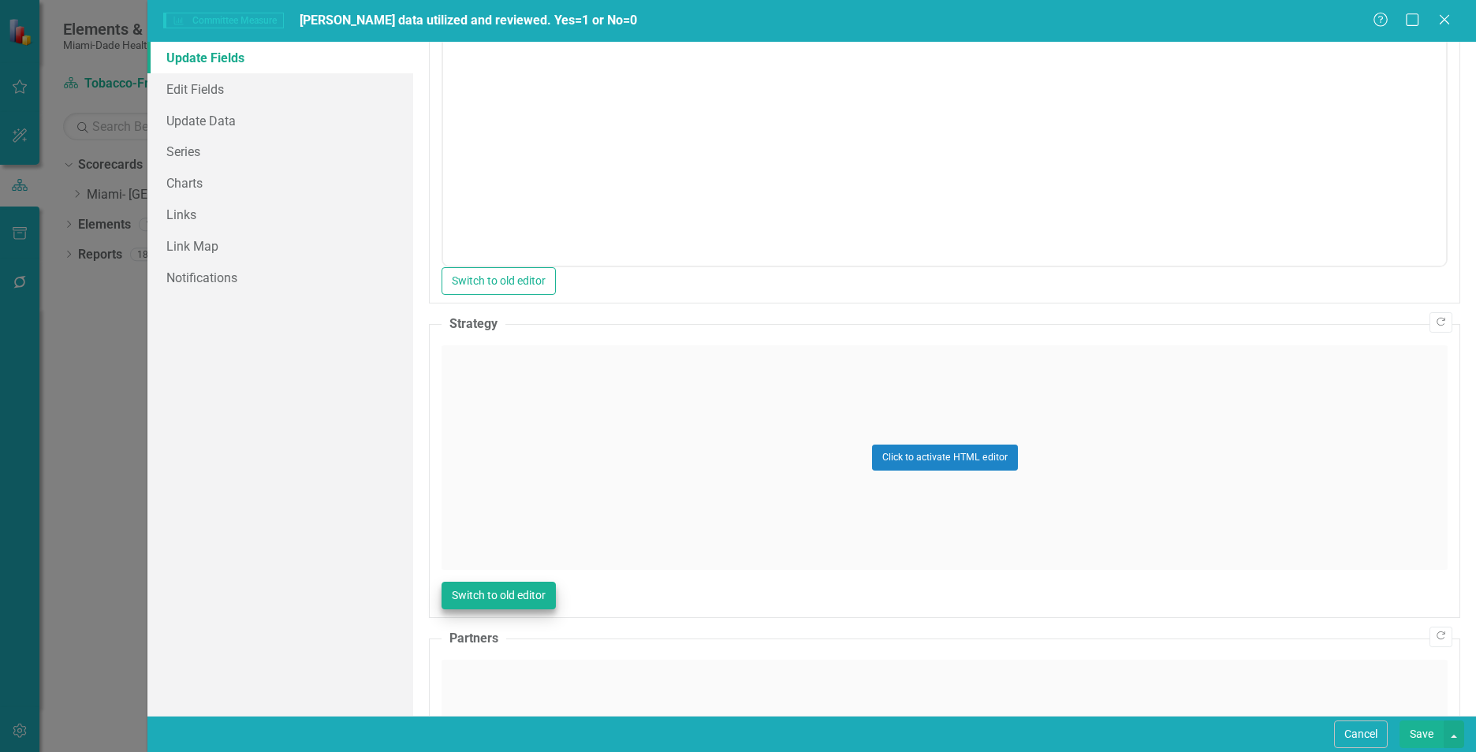
scroll to position [613, 0]
click at [1102, 480] on div "Click to activate HTML editor" at bounding box center [945, 454] width 1006 height 225
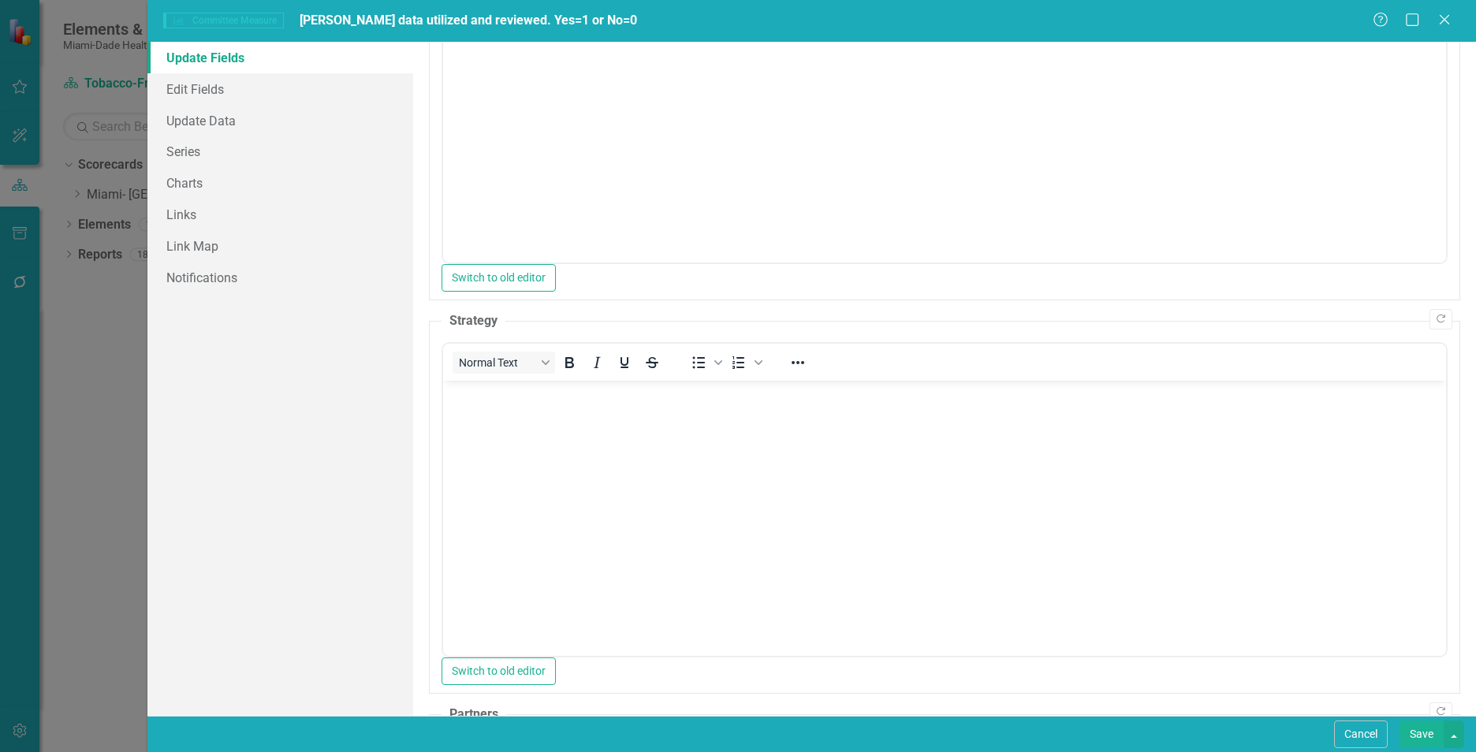
scroll to position [0, 0]
click at [456, 438] on body "Rich Text Area. Press ALT-0 for help." at bounding box center [944, 498] width 1003 height 237
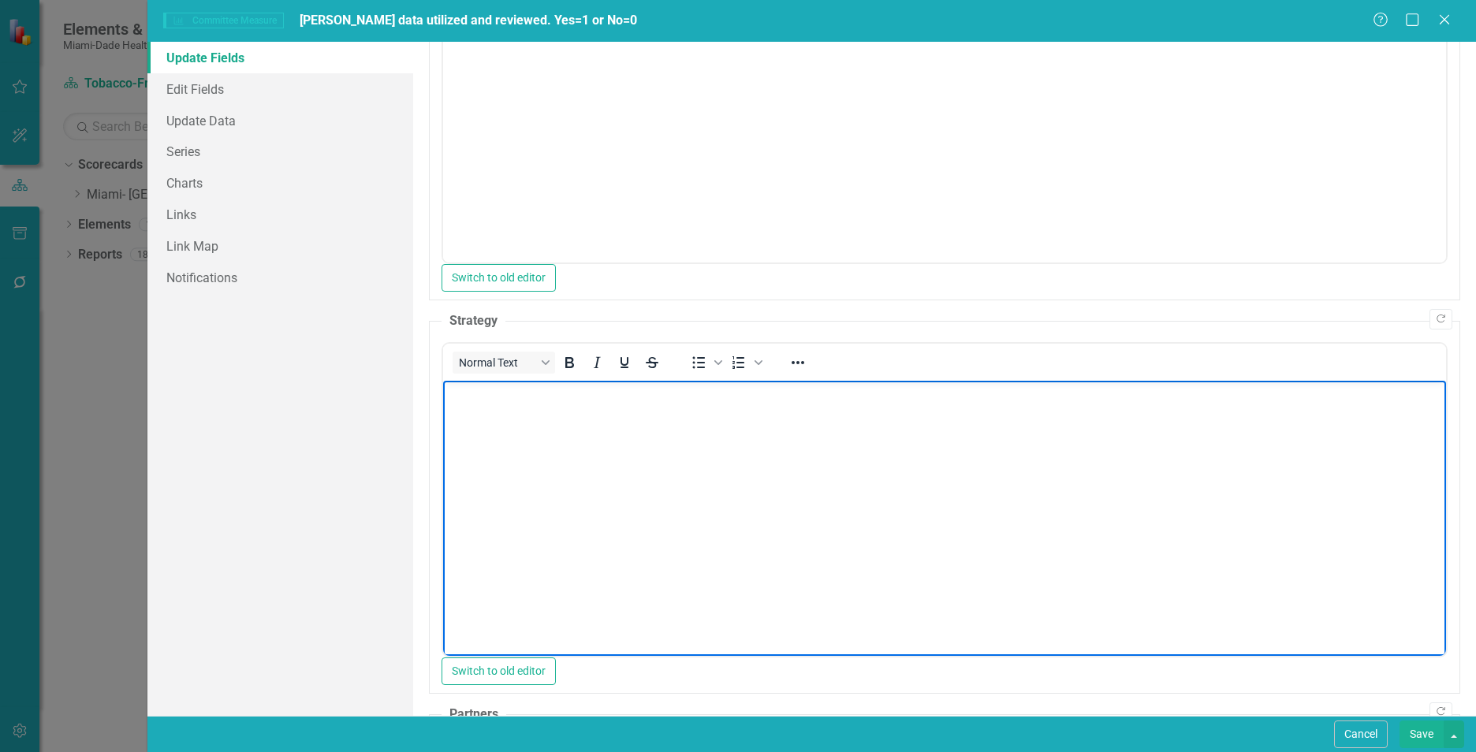
paste body "Rich Text Area. Press ALT-0 for help."
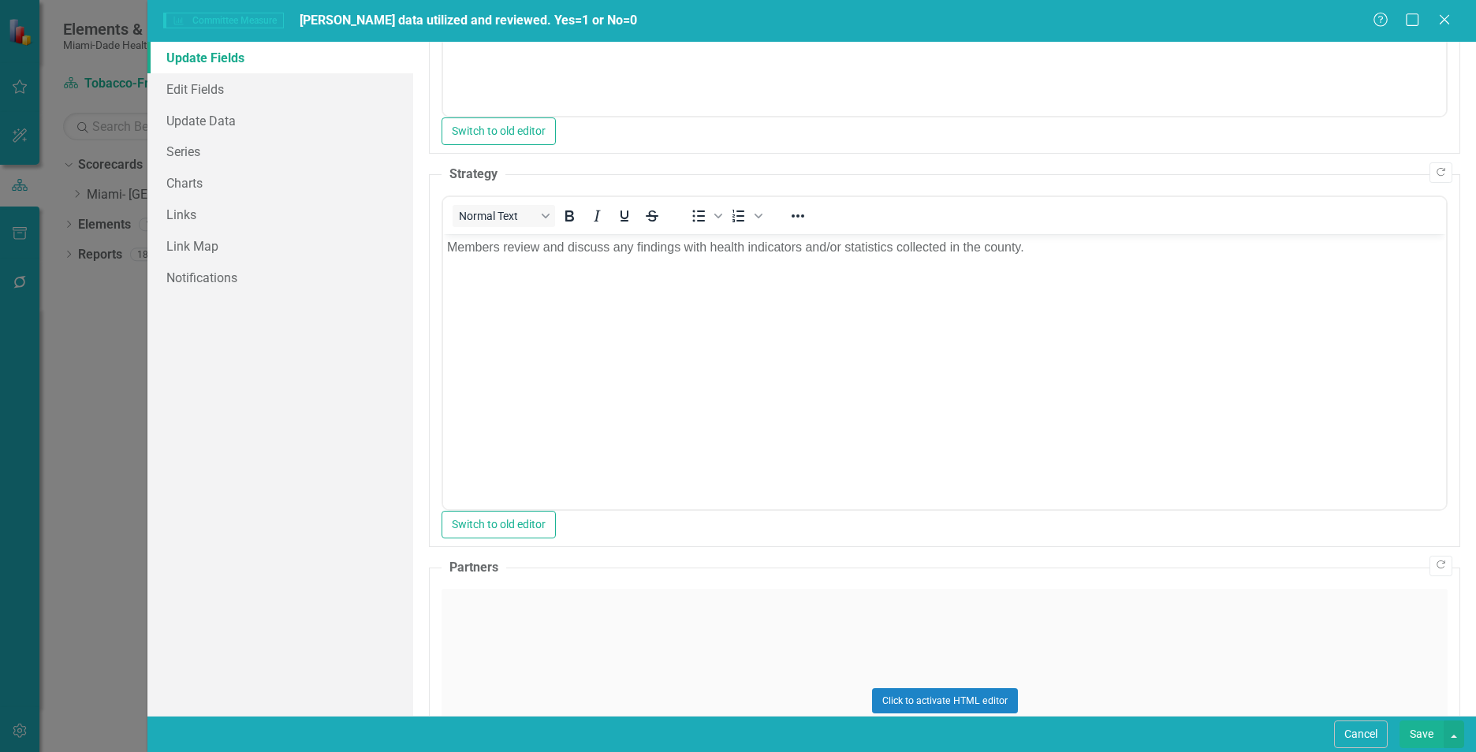
scroll to position [923, 0]
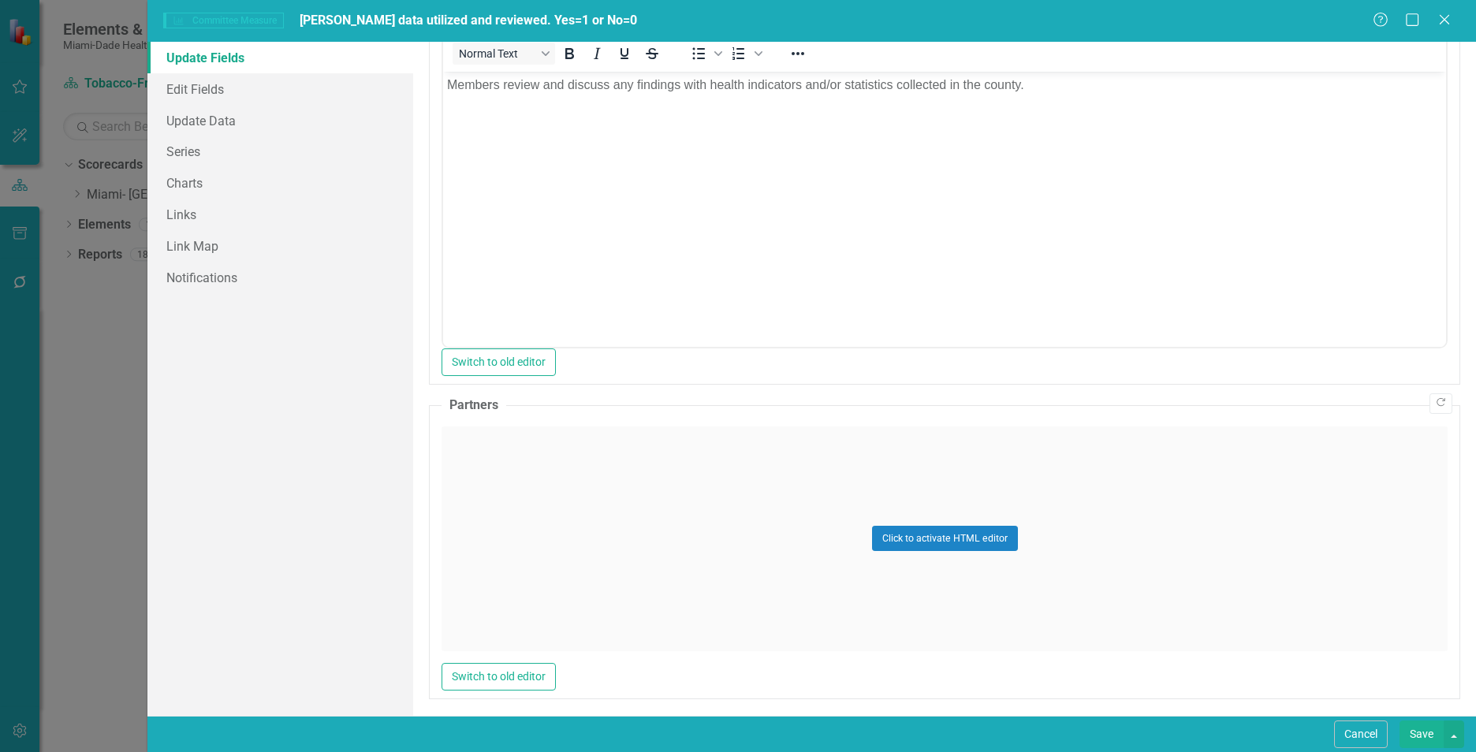
click at [567, 440] on div "Click to activate HTML editor" at bounding box center [945, 539] width 1006 height 225
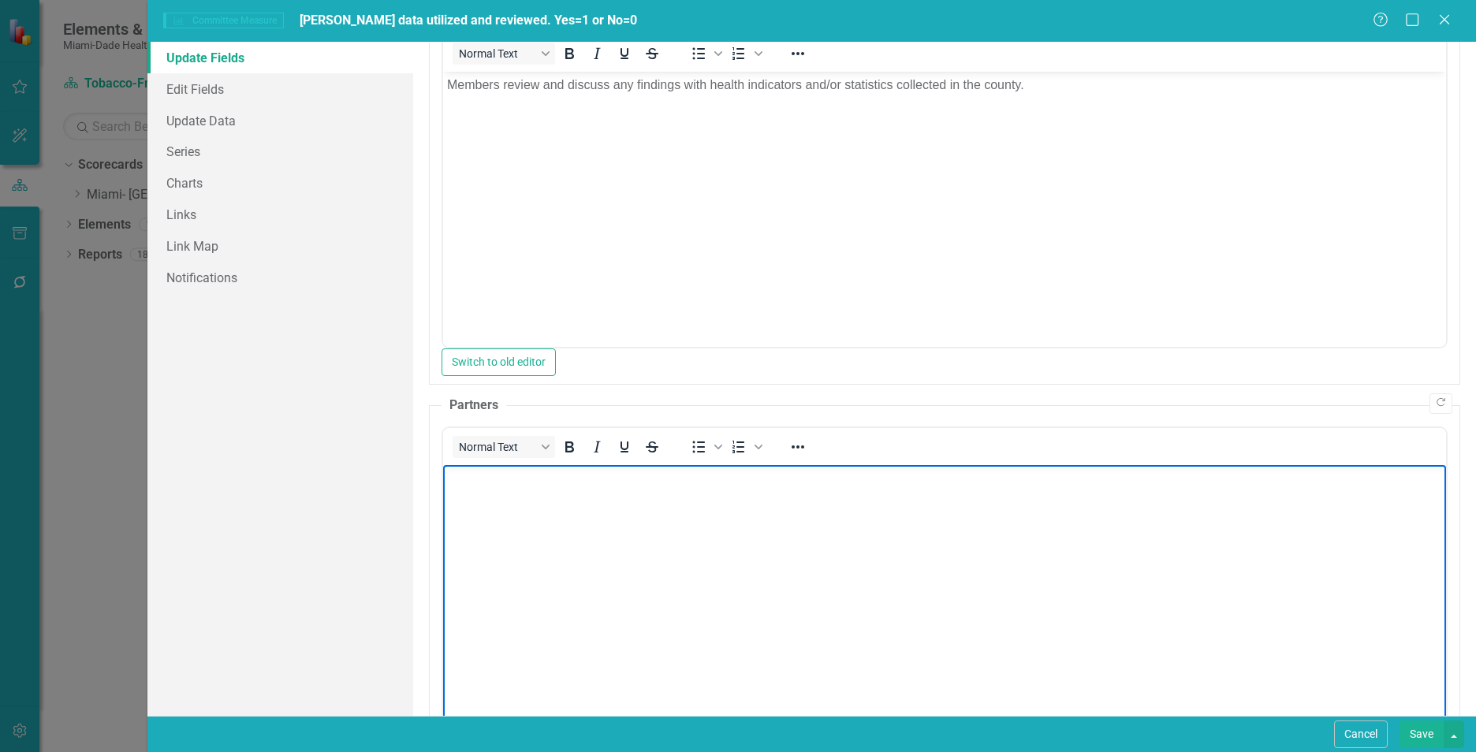
click at [562, 504] on body "Rich Text Area. Press ALT-0 for help." at bounding box center [944, 582] width 1003 height 237
paste body "Rich Text Area. Press ALT-0 for help."
click at [181, 121] on link "Update Data" at bounding box center [280, 121] width 266 height 32
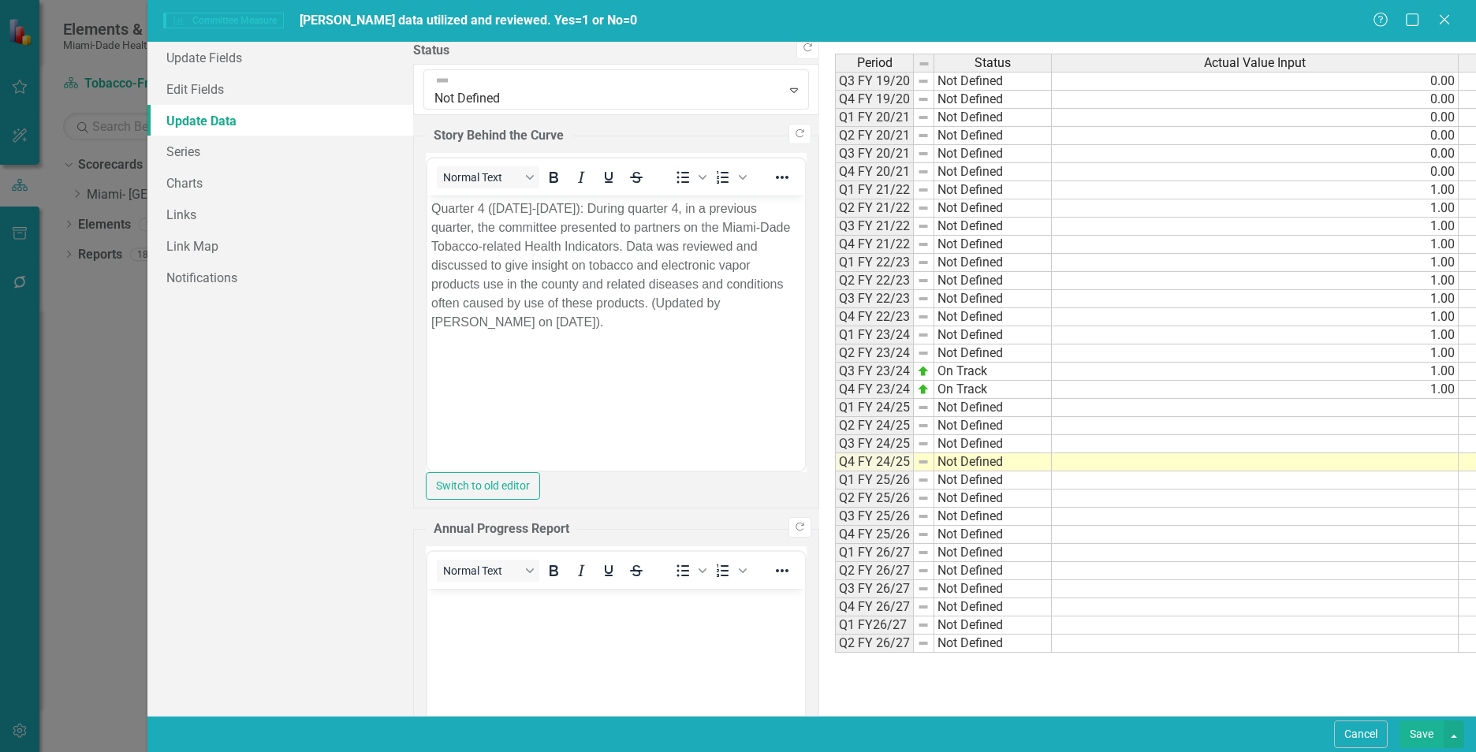
click at [1052, 462] on td at bounding box center [1255, 462] width 407 height 18
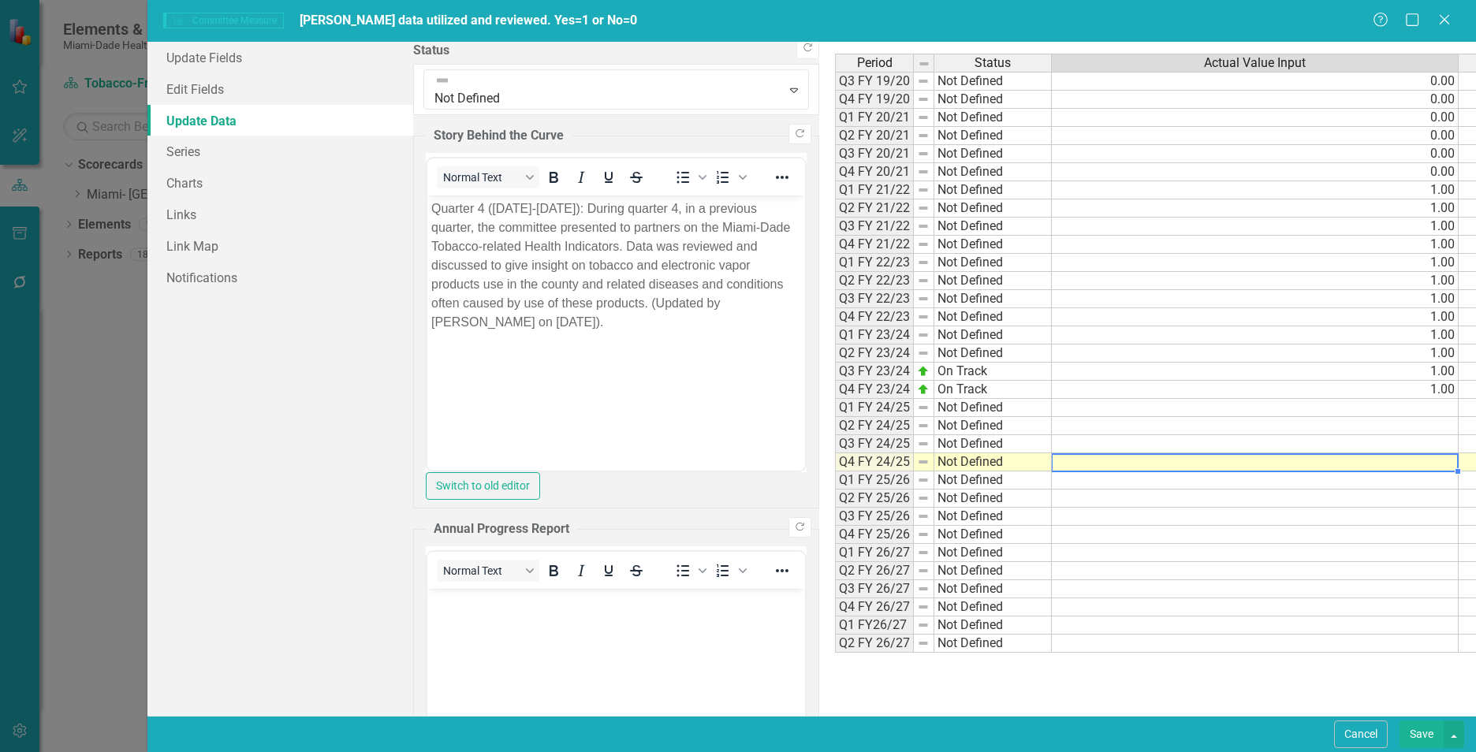
type textarea "1"
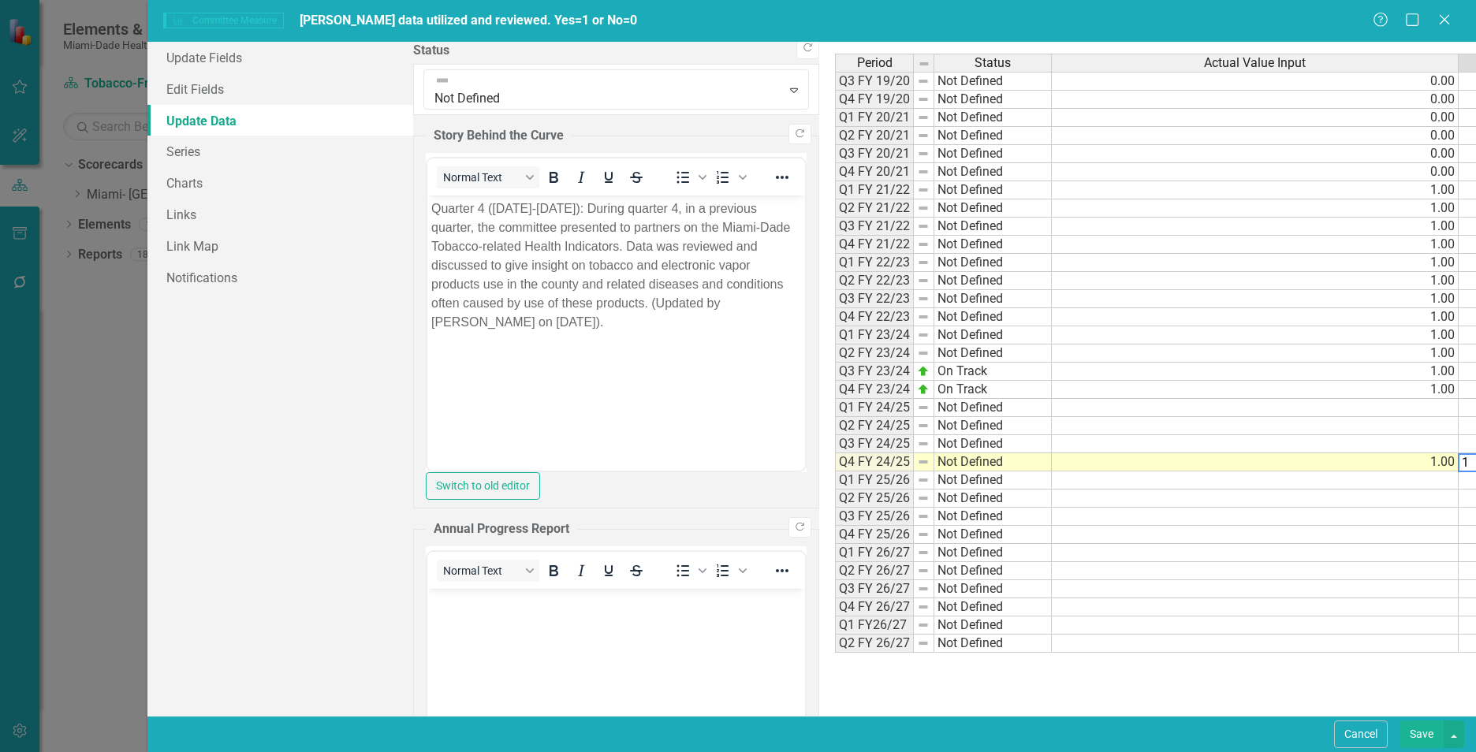
type textarea "1"
click at [1052, 450] on td at bounding box center [1255, 444] width 407 height 18
type textarea "1"
click at [1052, 423] on td at bounding box center [1255, 426] width 407 height 18
type textarea "1"
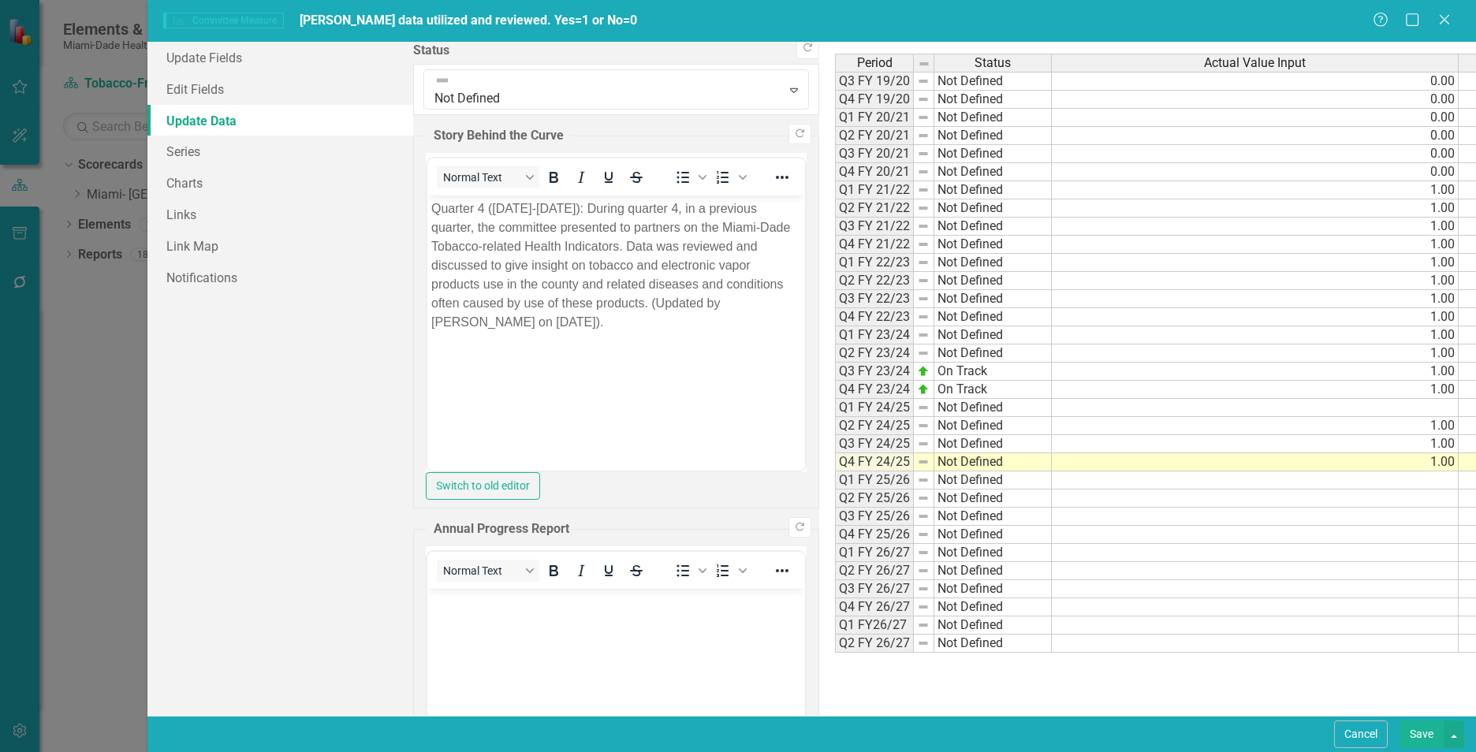
click at [1052, 408] on td at bounding box center [1255, 408] width 407 height 18
type textarea "1"
click at [259, 57] on link "Update Fields" at bounding box center [280, 58] width 266 height 32
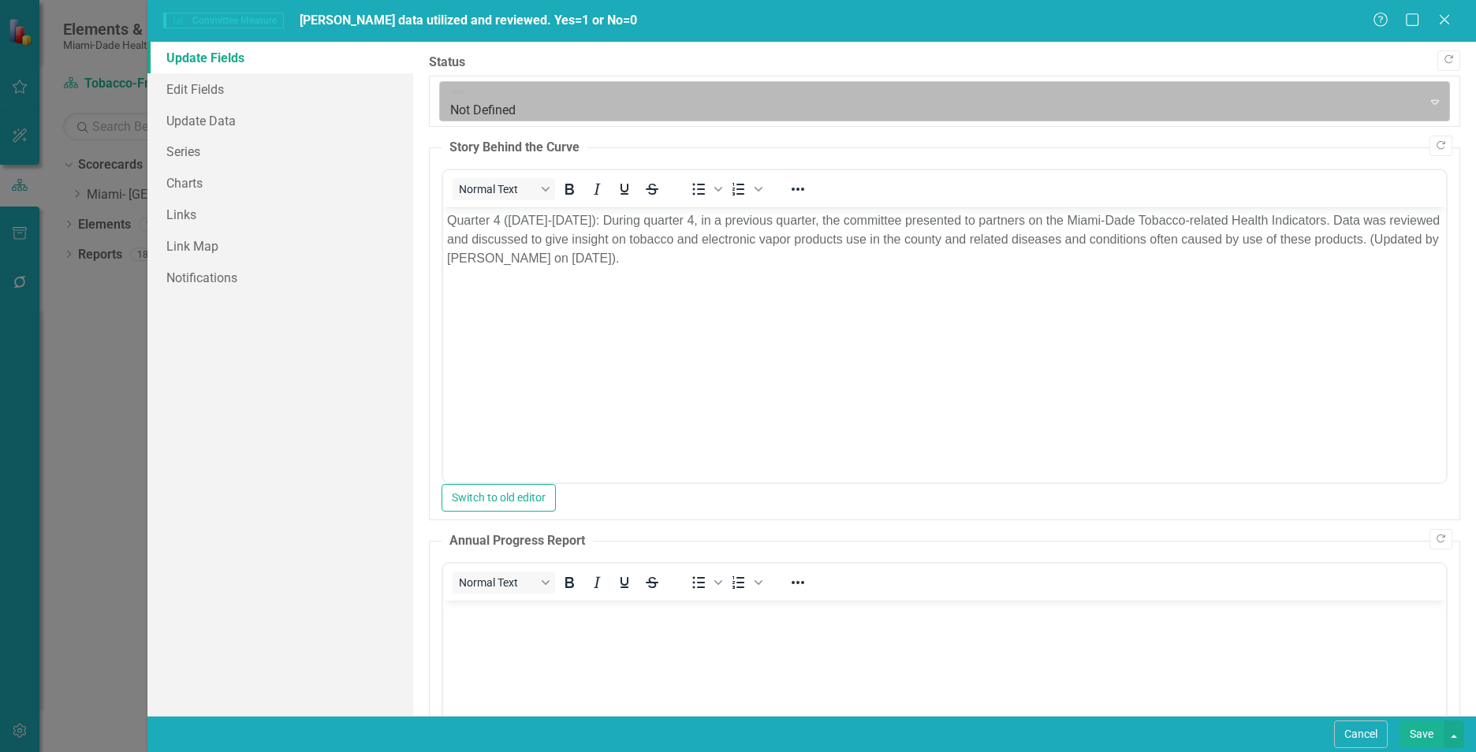
click at [450, 97] on div at bounding box center [931, 101] width 962 height 21
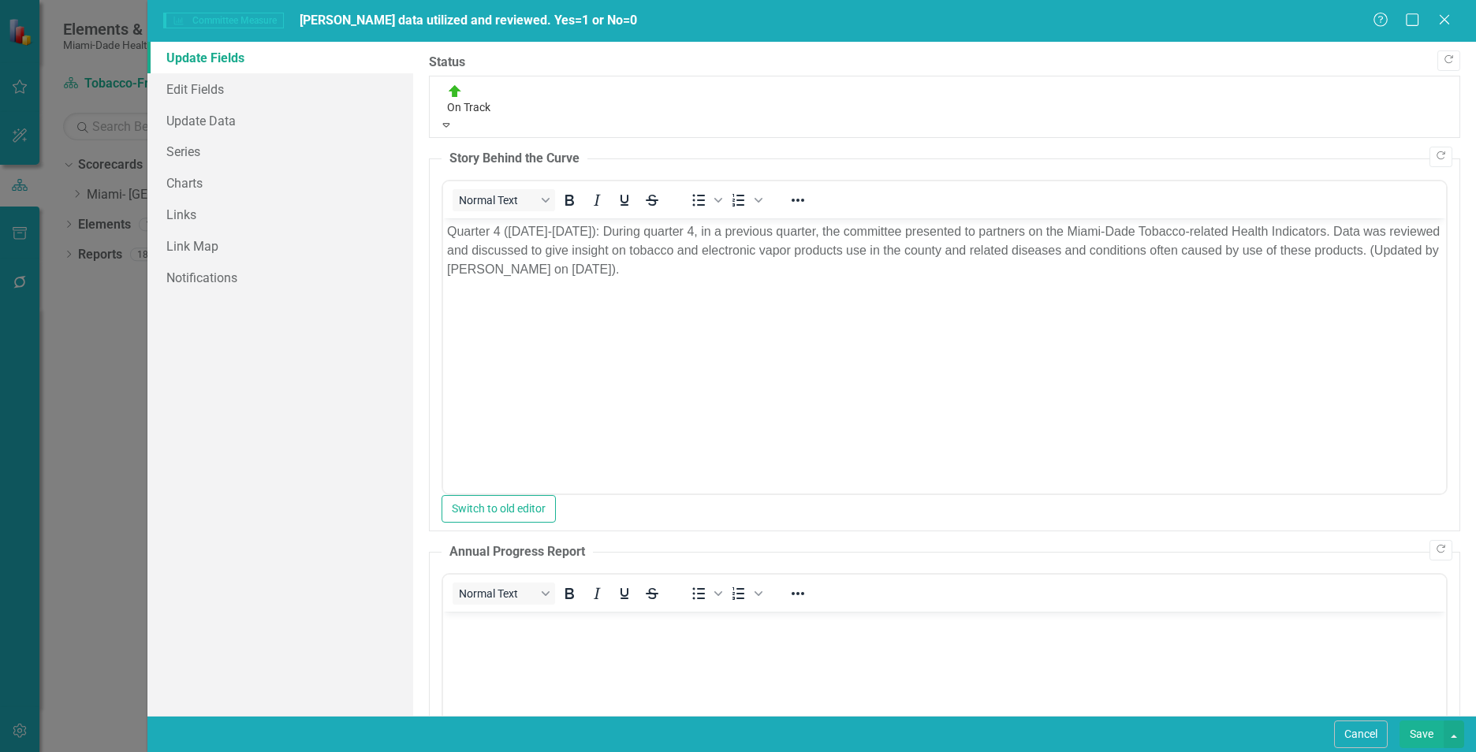
click at [456, 91] on div at bounding box center [944, 98] width 995 height 19
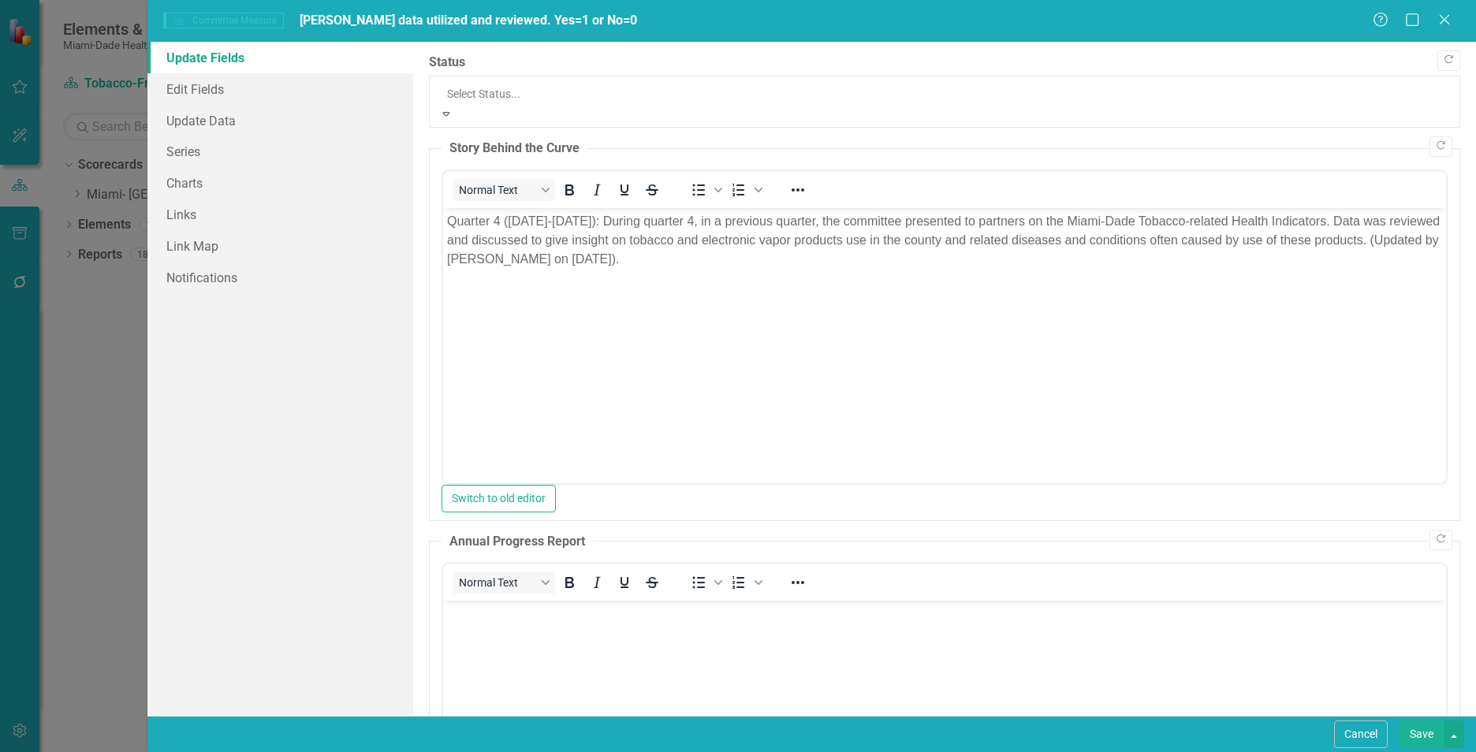
drag, startPoint x: 487, startPoint y: 224, endPoint x: 53, endPoint y: 45, distance: 469.9
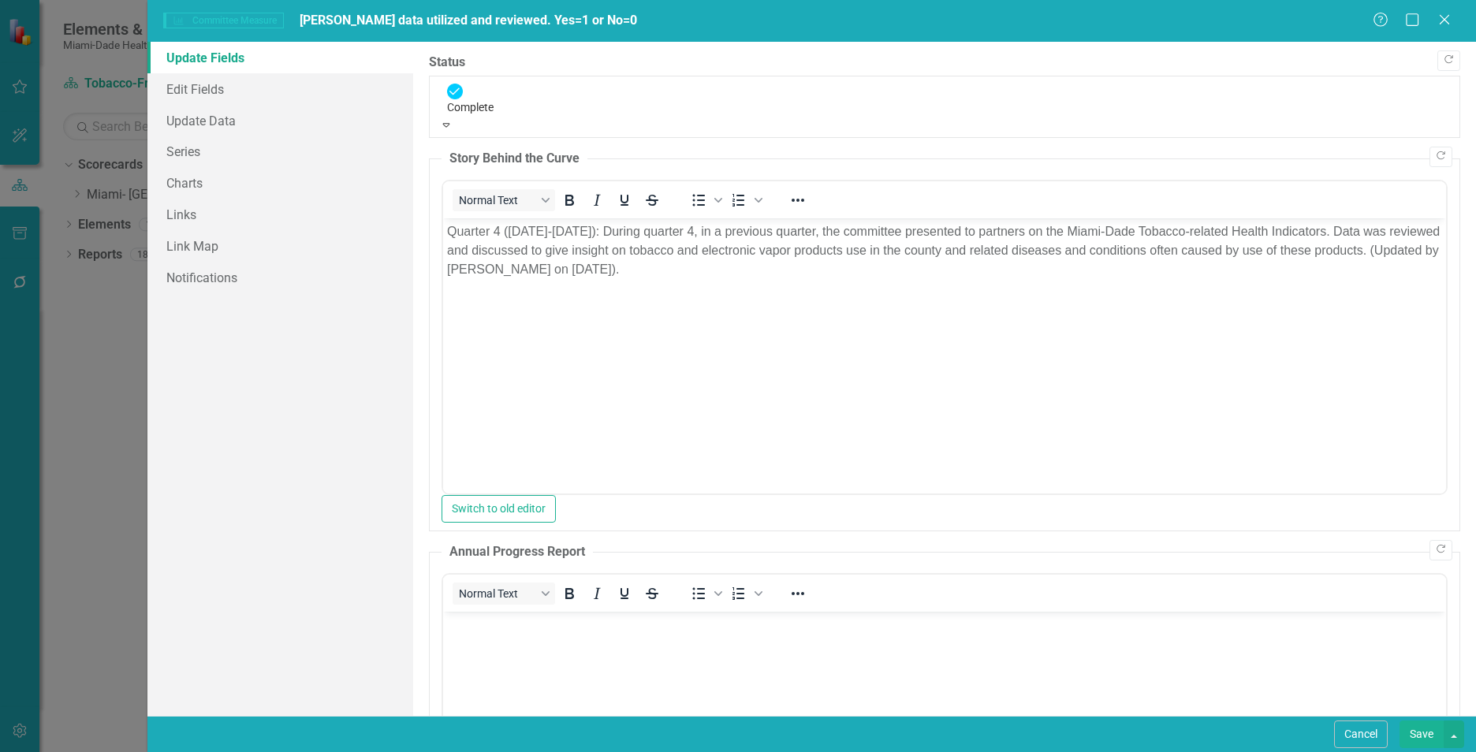
click at [1421, 736] on button "Save" at bounding box center [1422, 735] width 44 height 28
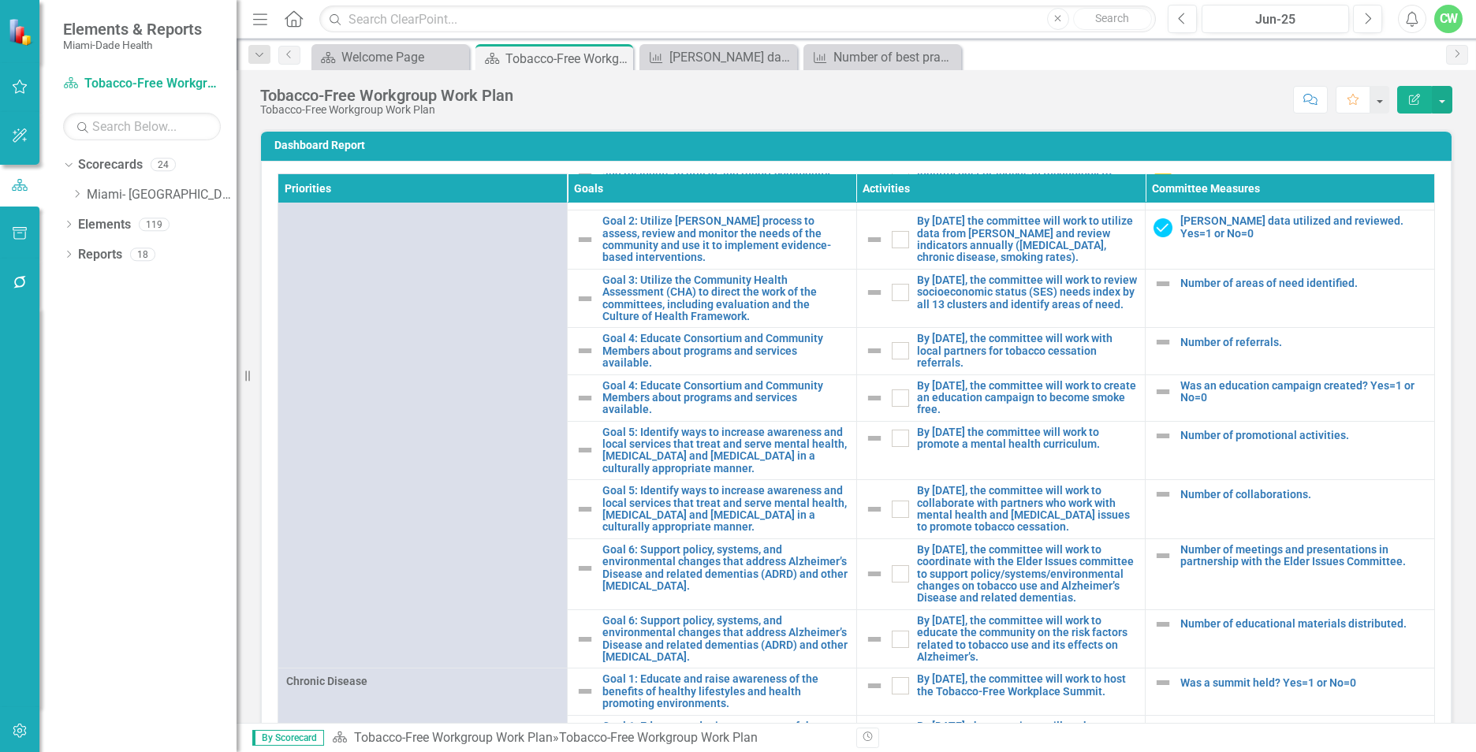
scroll to position [573, 0]
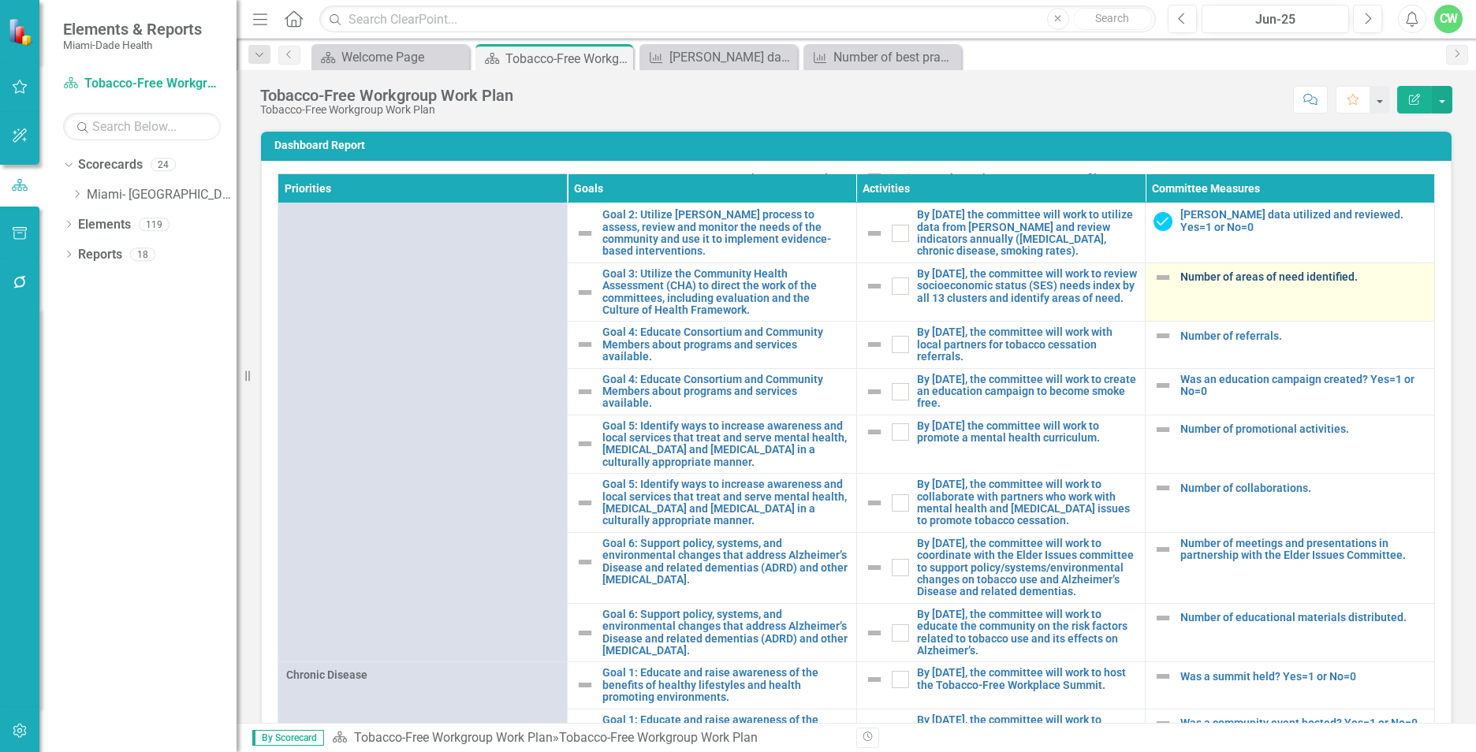
click at [1312, 283] on link "Number of areas of need identified." at bounding box center [1303, 277] width 246 height 12
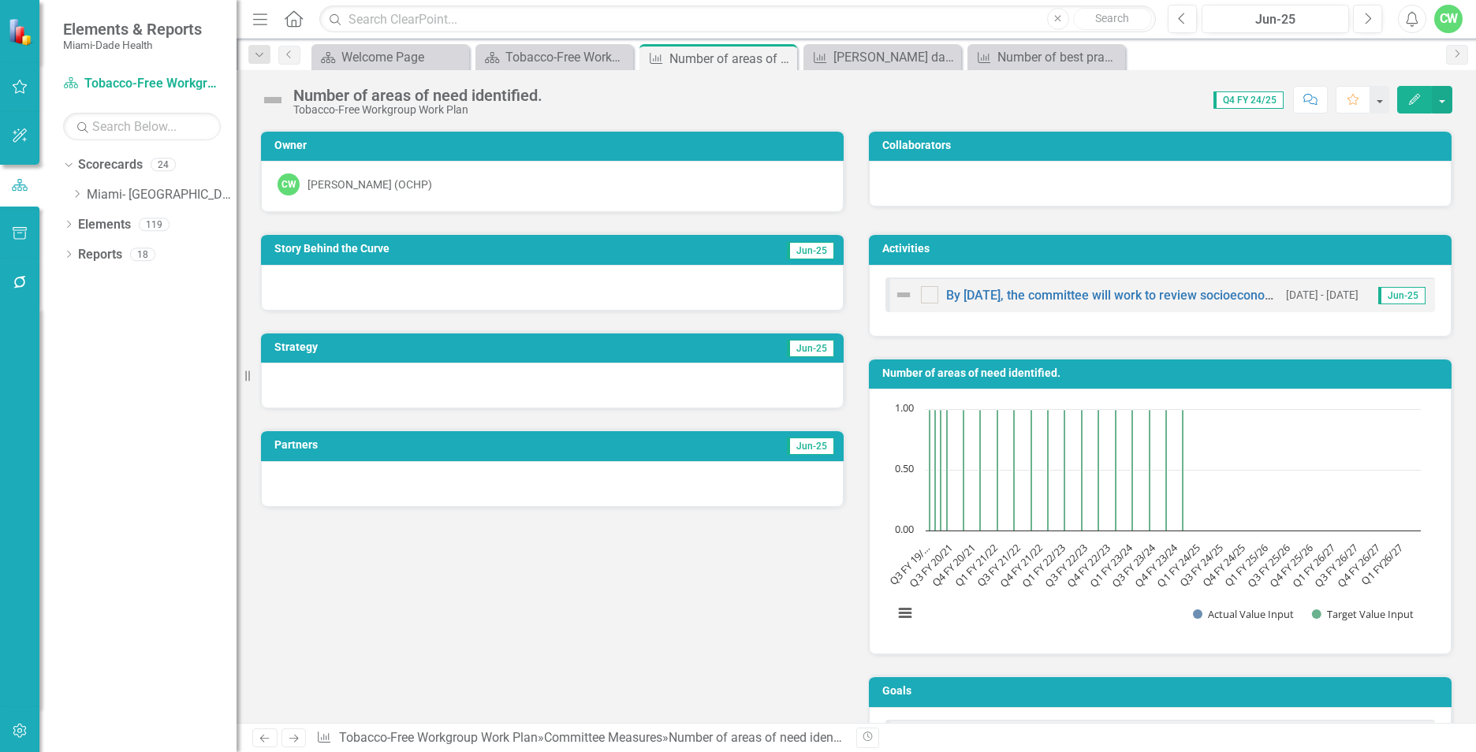
click at [1406, 101] on button "Edit" at bounding box center [1414, 100] width 35 height 28
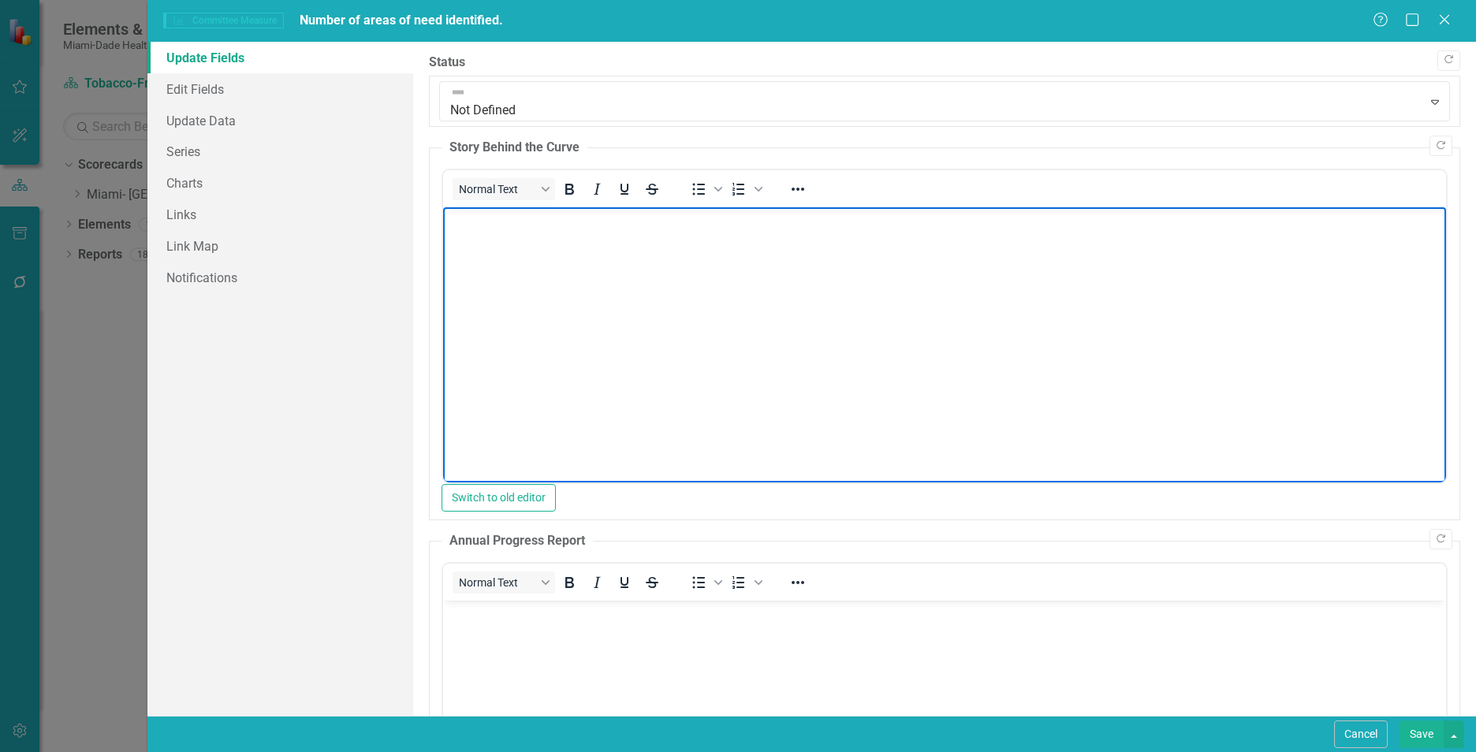
click at [557, 261] on body "Rich Text Area. Press ALT-0 for help." at bounding box center [944, 325] width 1003 height 237
paste body "Rich Text Area. Press ALT-0 for help."
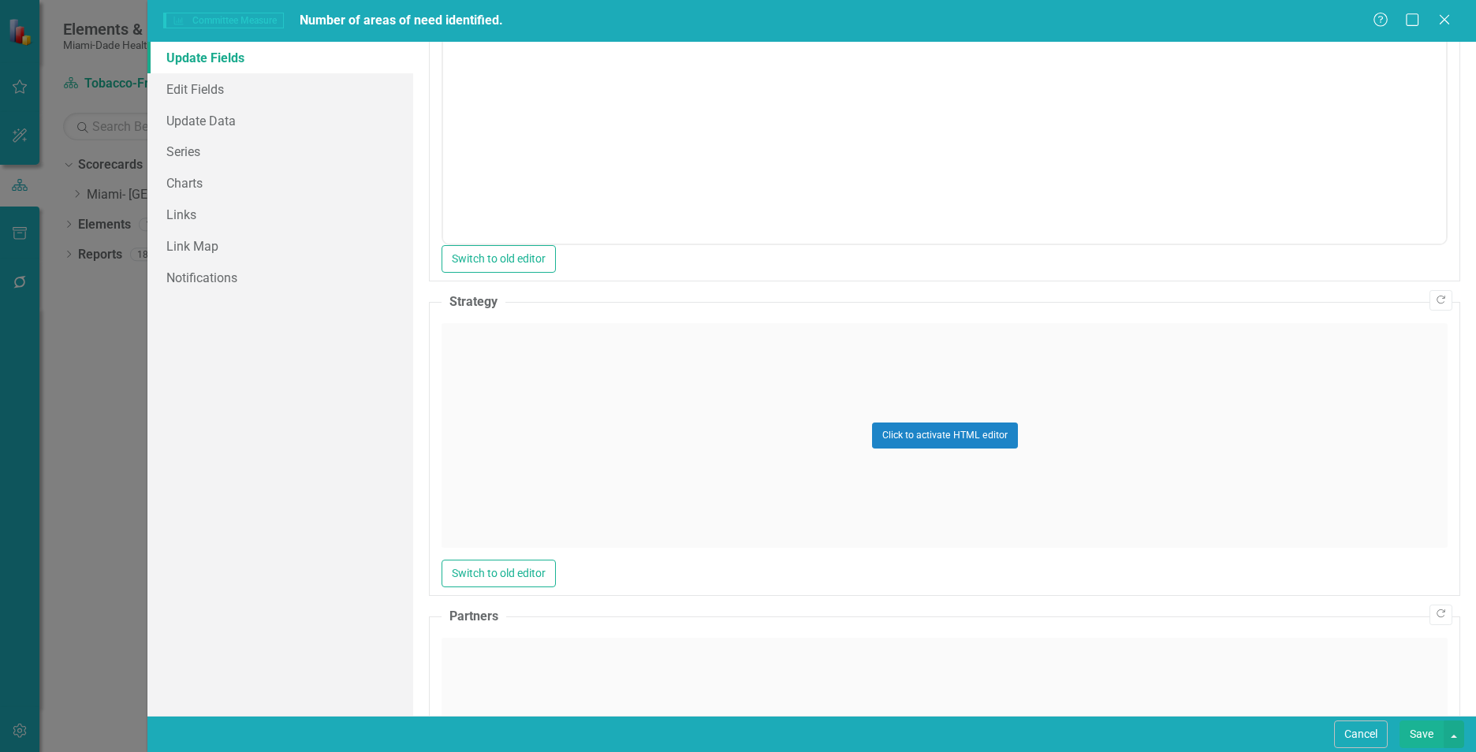
scroll to position [698, 0]
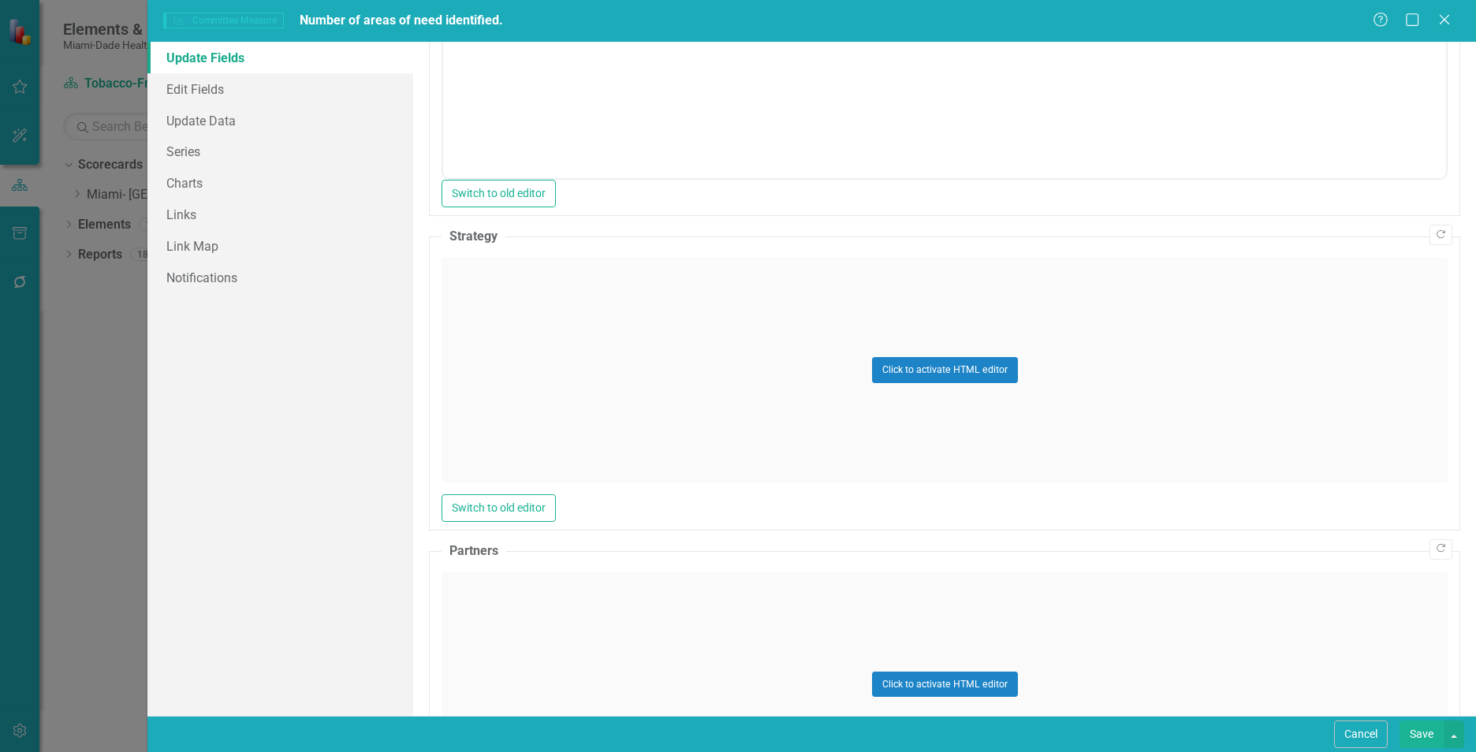
click at [637, 321] on div "Click to activate HTML editor" at bounding box center [945, 370] width 1006 height 225
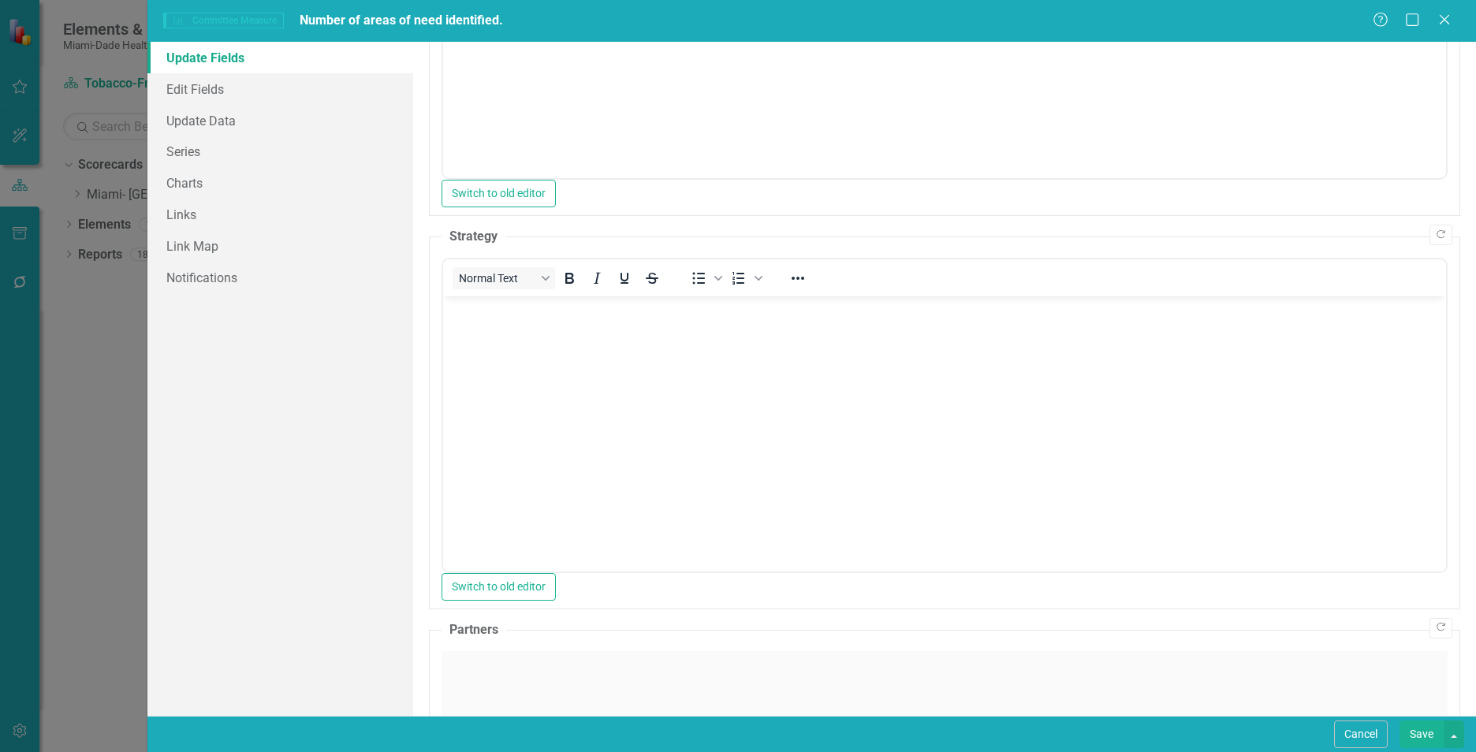
scroll to position [0, 0]
click at [773, 390] on body "Rich Text Area. Press ALT-0 for help." at bounding box center [944, 414] width 1003 height 237
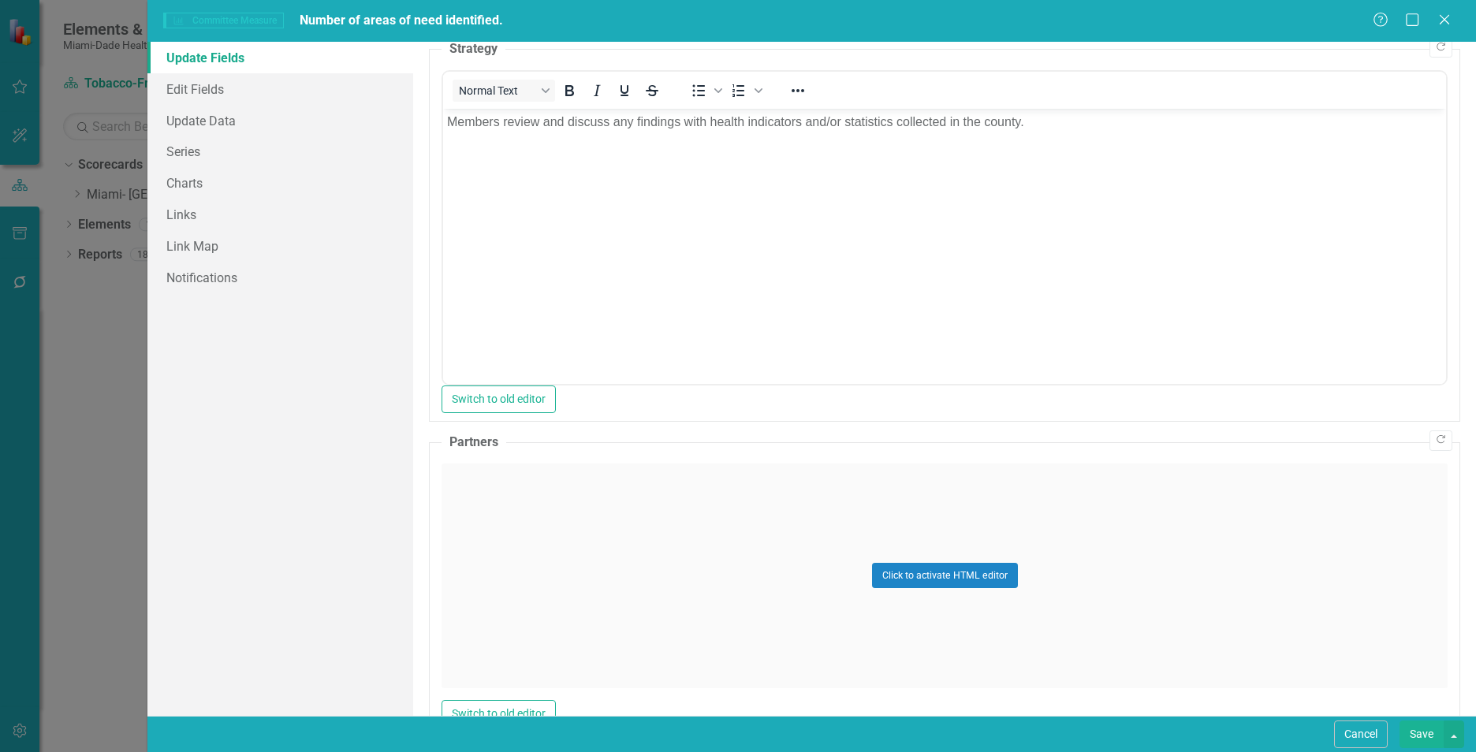
scroll to position [923, 0]
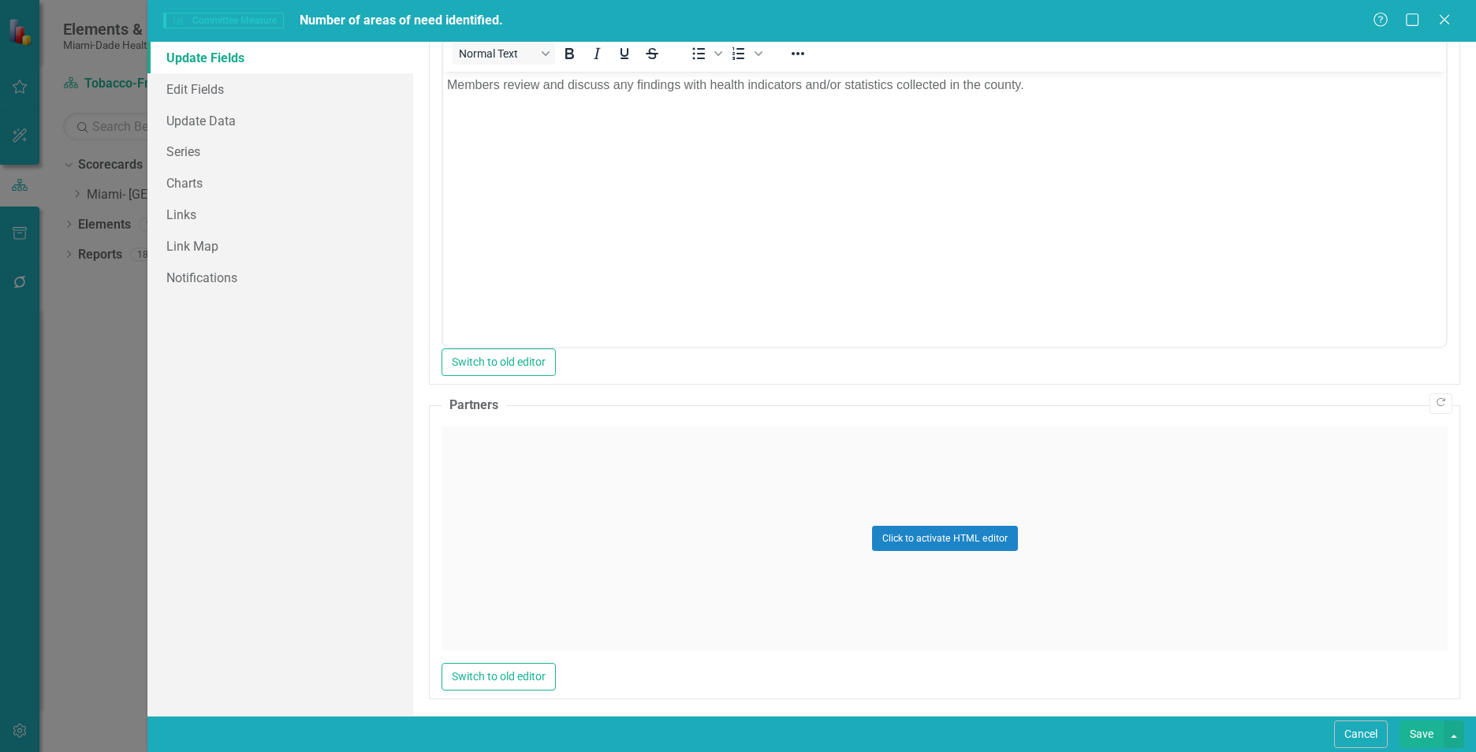
click at [1201, 522] on div "Click to activate HTML editor" at bounding box center [945, 539] width 1006 height 225
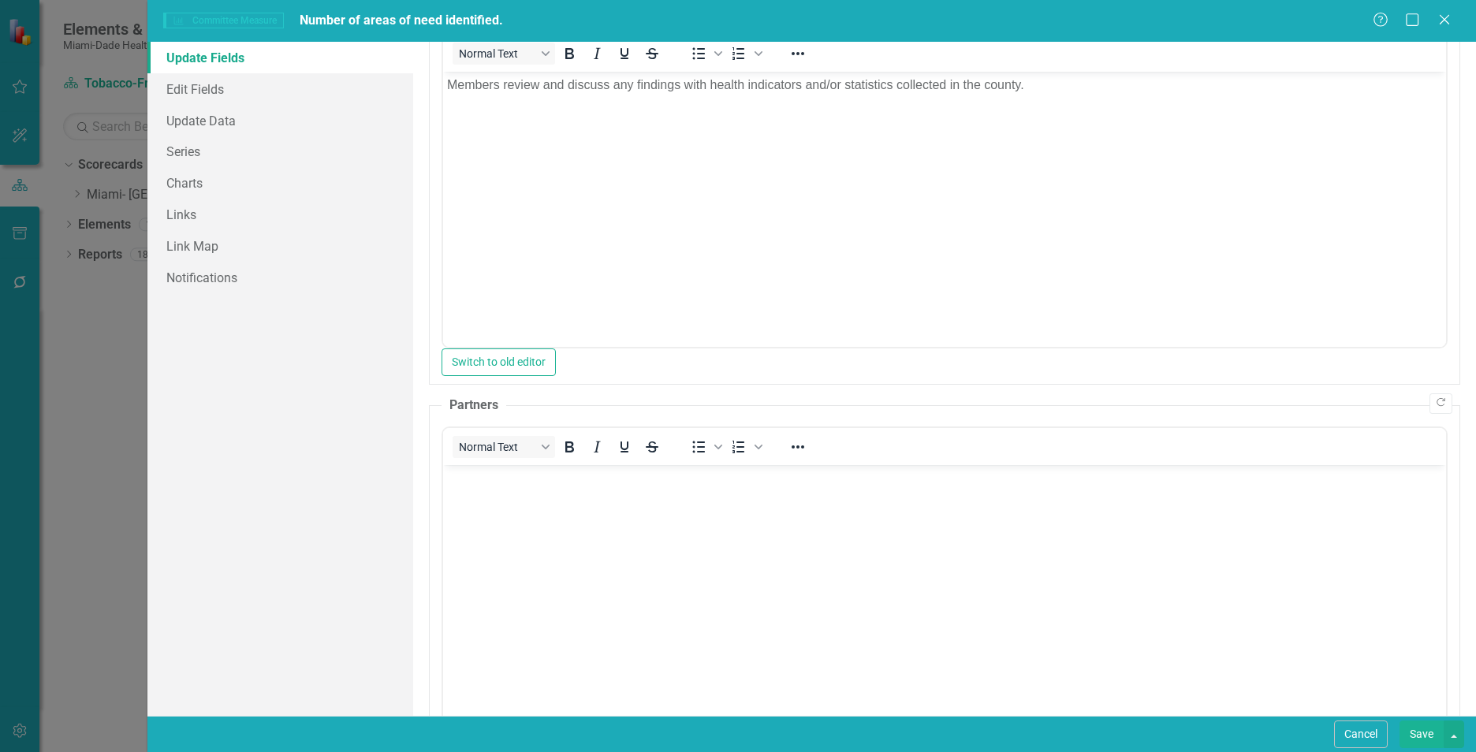
scroll to position [0, 0]
click at [825, 532] on body "Rich Text Area. Press ALT-0 for help." at bounding box center [944, 582] width 1003 height 237
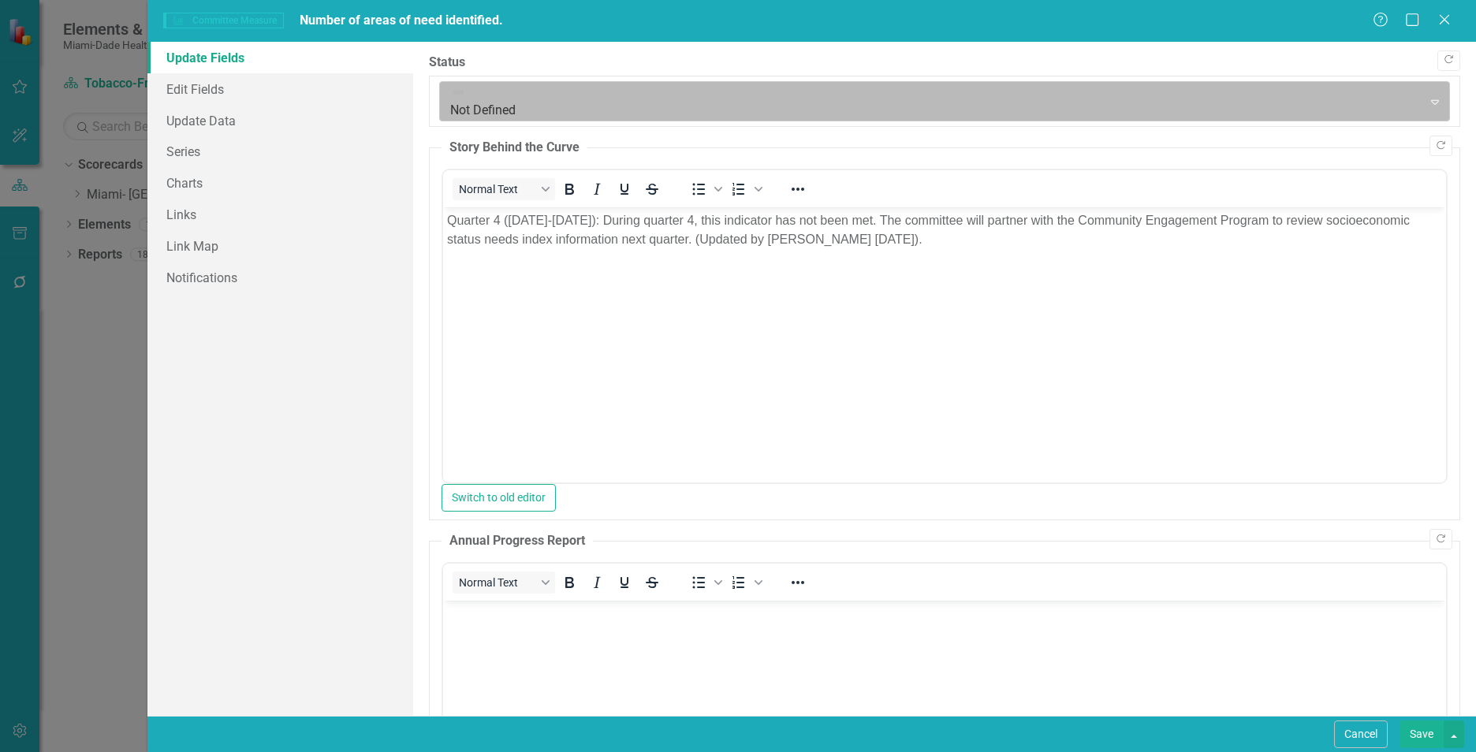
click at [481, 91] on div at bounding box center [931, 101] width 962 height 21
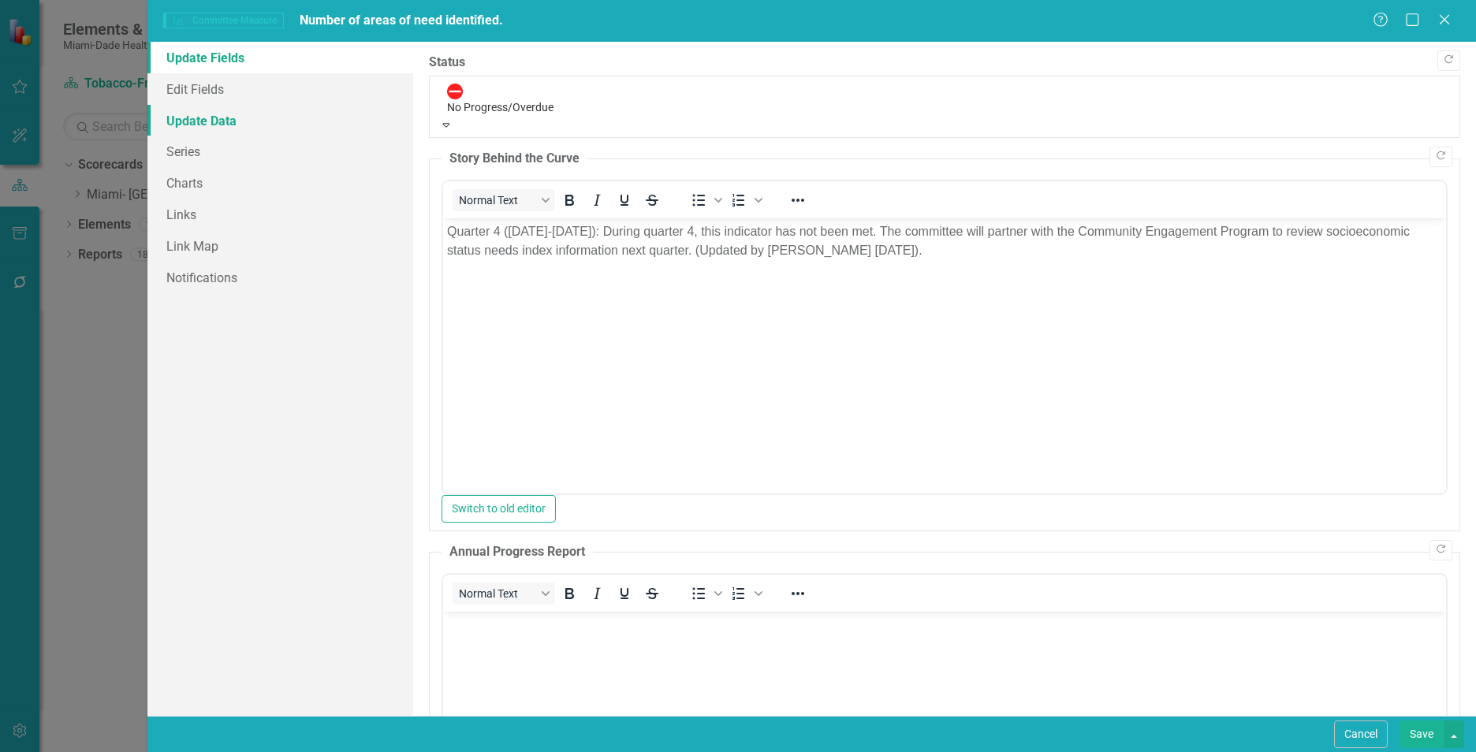
click at [194, 116] on link "Update Data" at bounding box center [280, 121] width 266 height 32
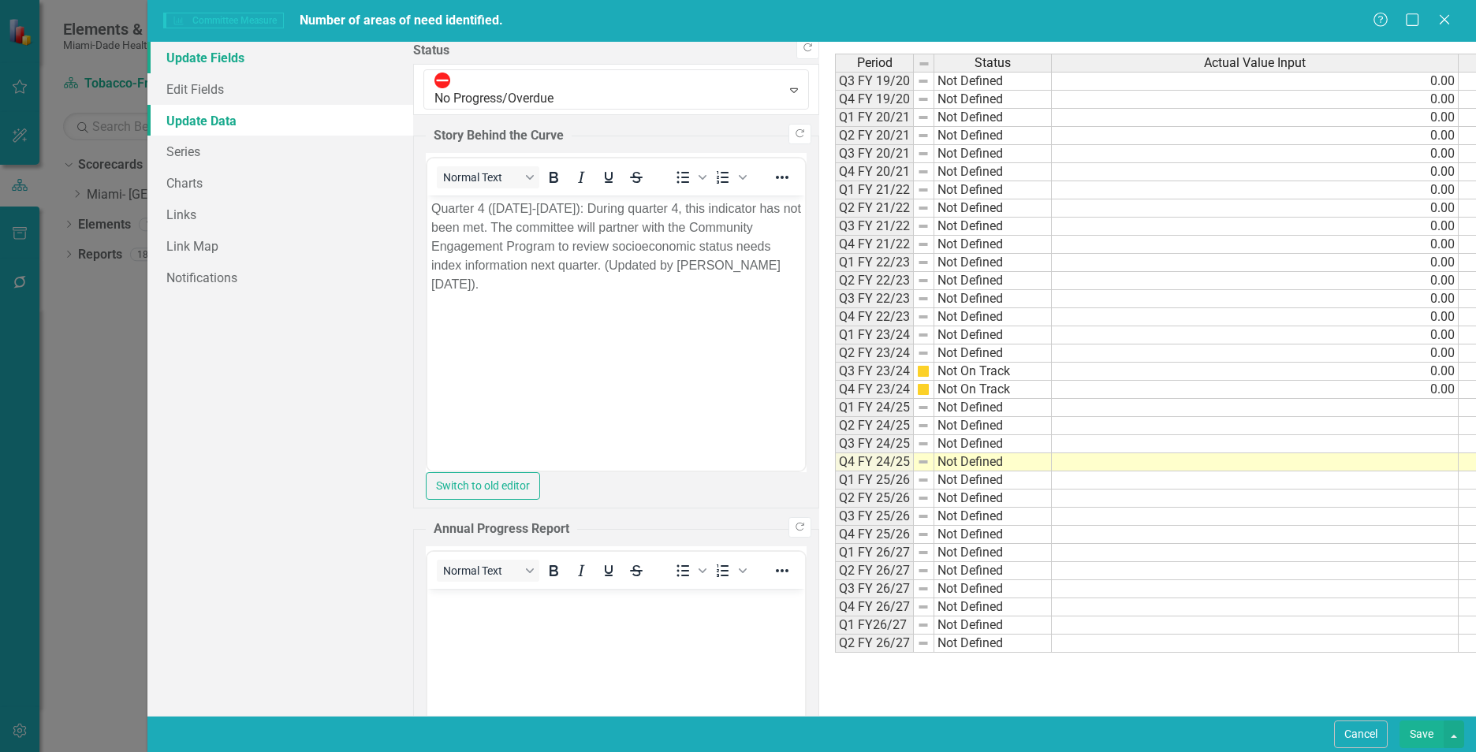
click at [222, 52] on link "Update Fields" at bounding box center [280, 58] width 266 height 32
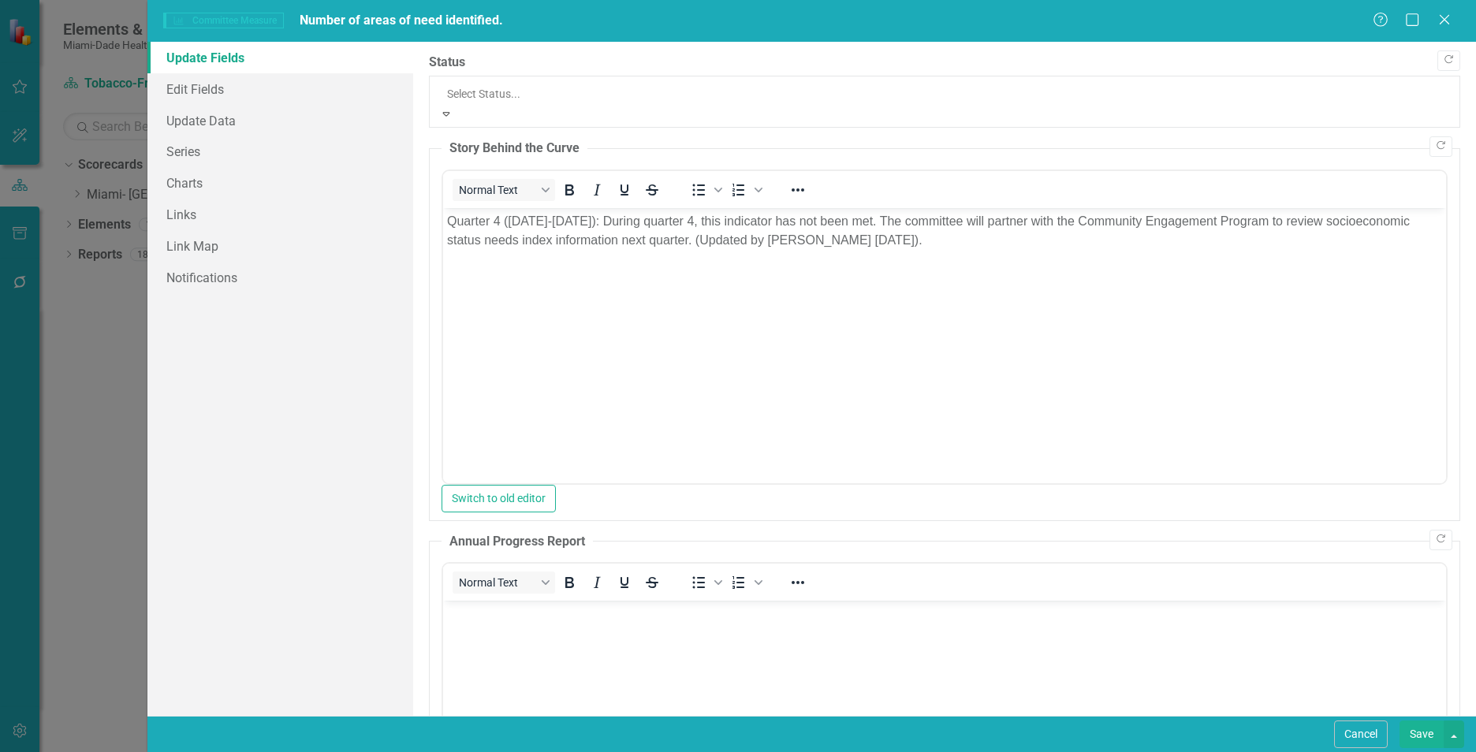
click at [490, 89] on div at bounding box center [944, 93] width 995 height 19
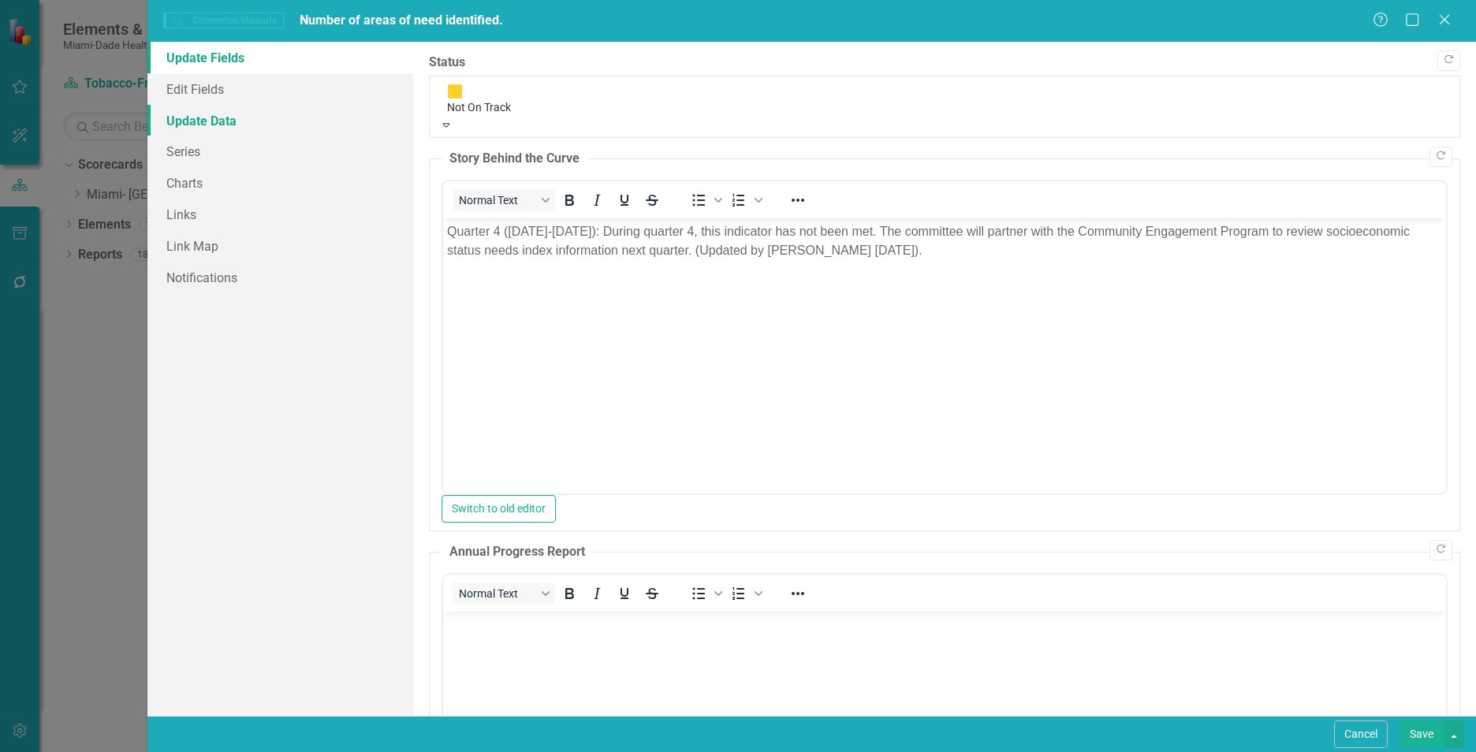
click at [219, 122] on link "Update Data" at bounding box center [280, 121] width 266 height 32
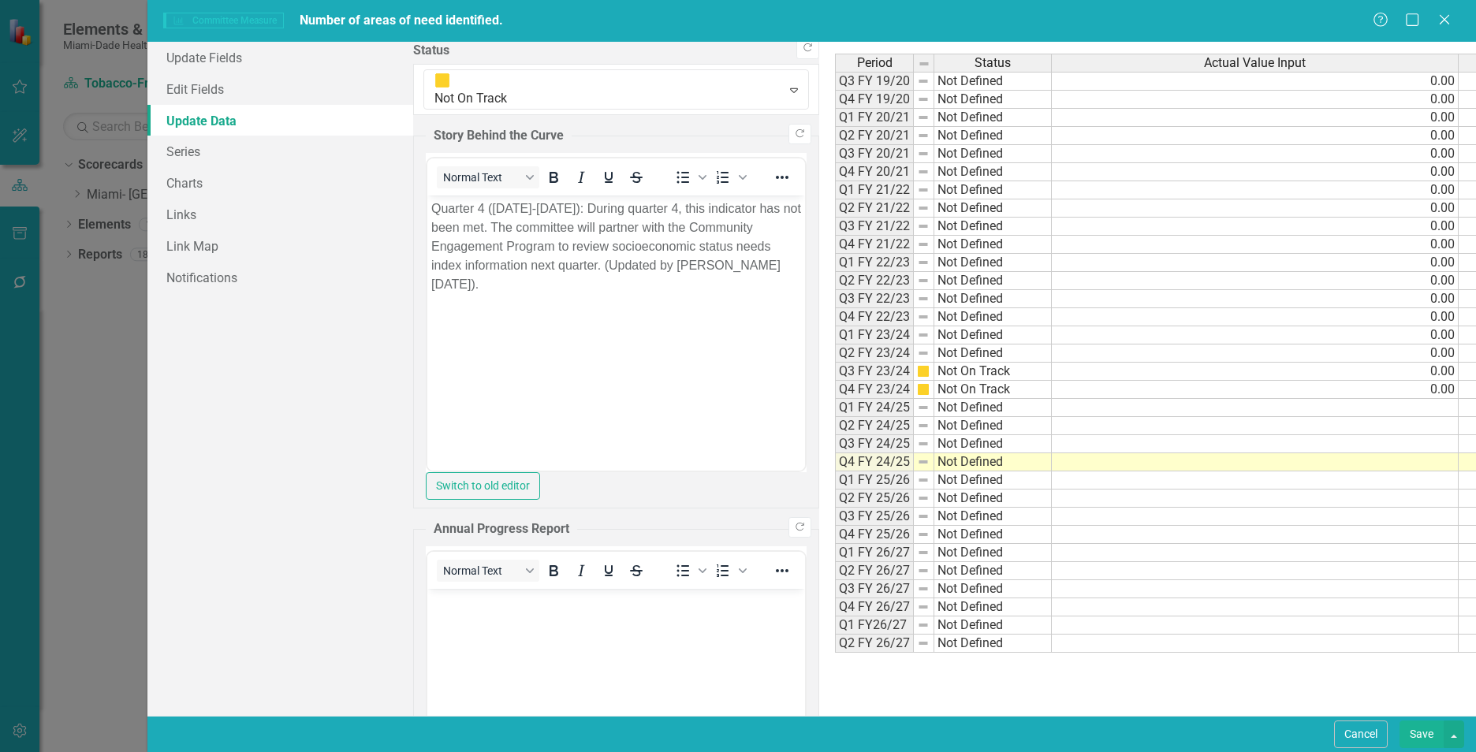
click at [1052, 460] on td at bounding box center [1255, 462] width 407 height 18
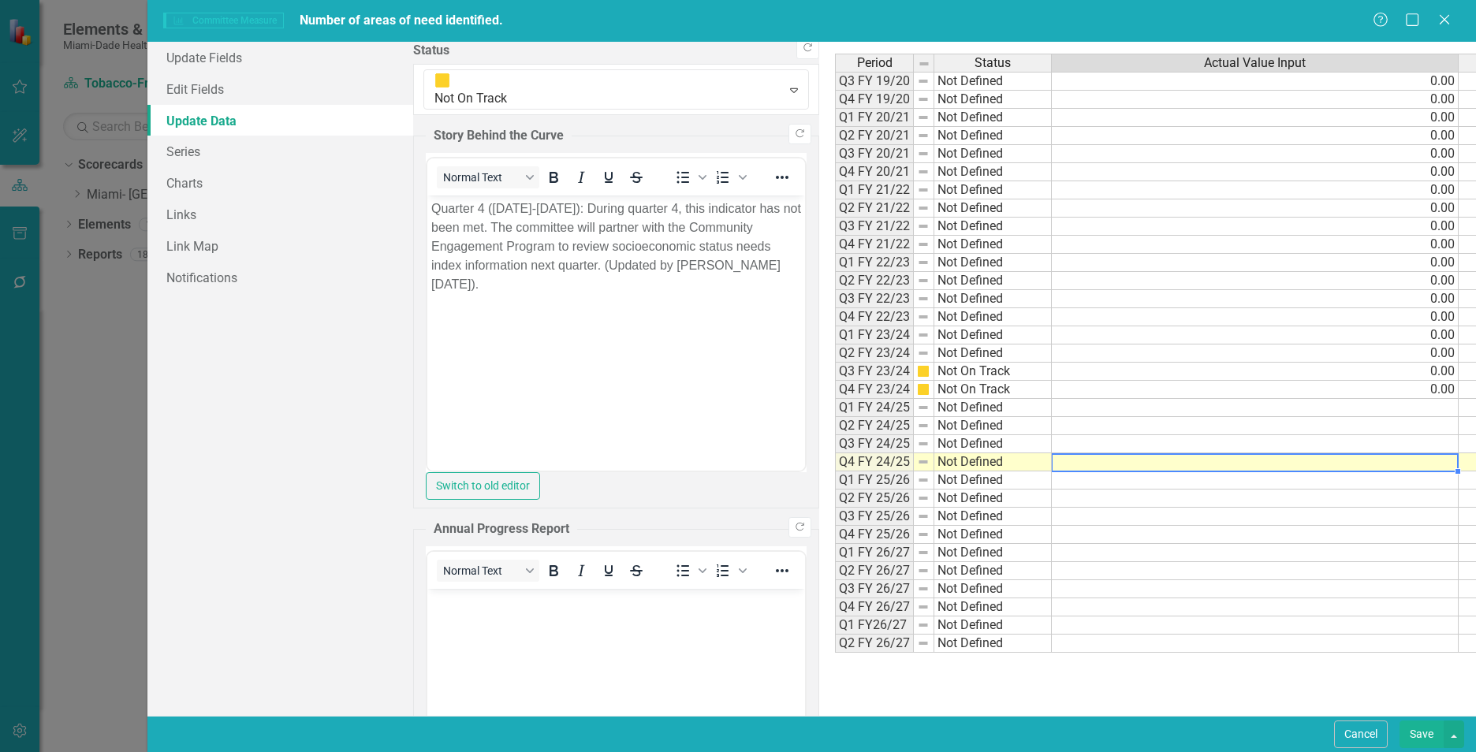
type textarea "0"
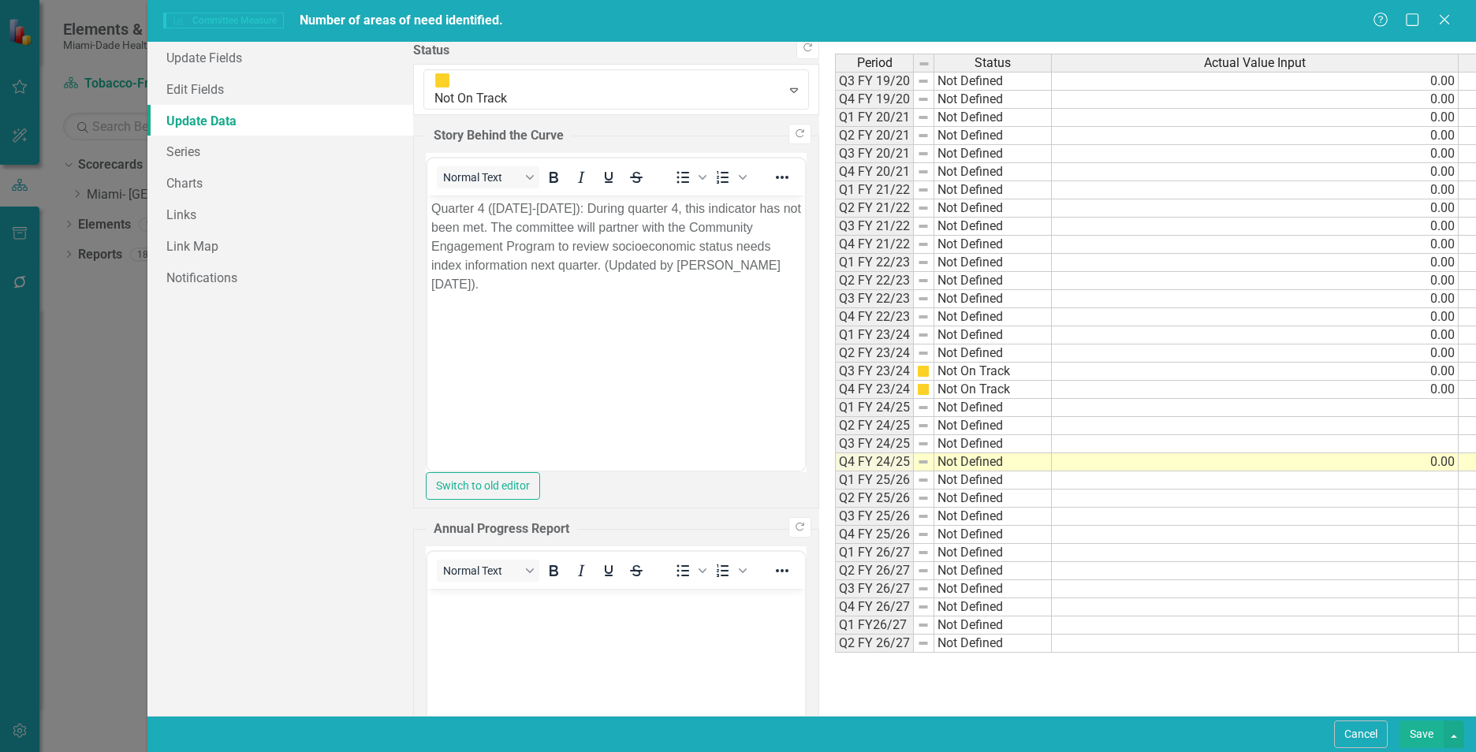
click at [1052, 445] on td at bounding box center [1255, 444] width 407 height 18
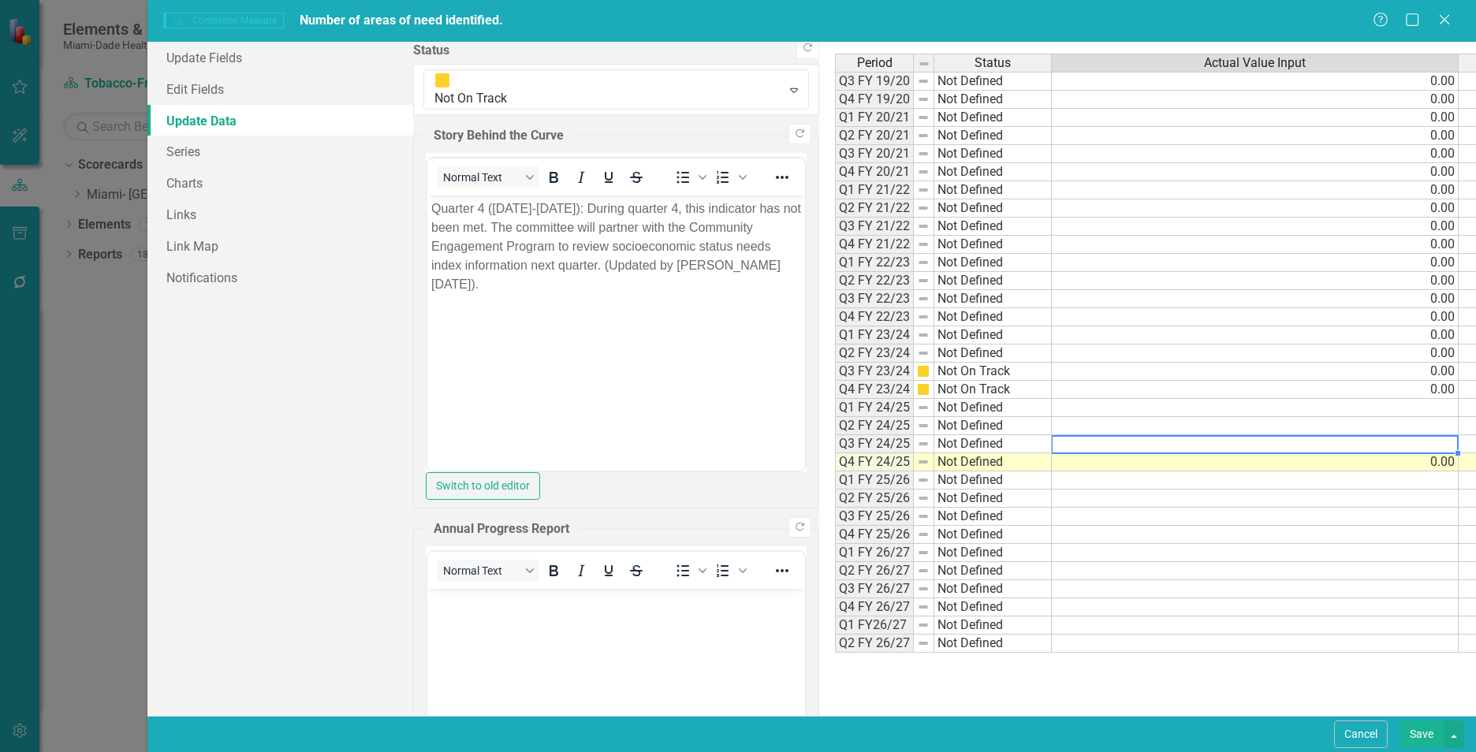
type textarea "0"
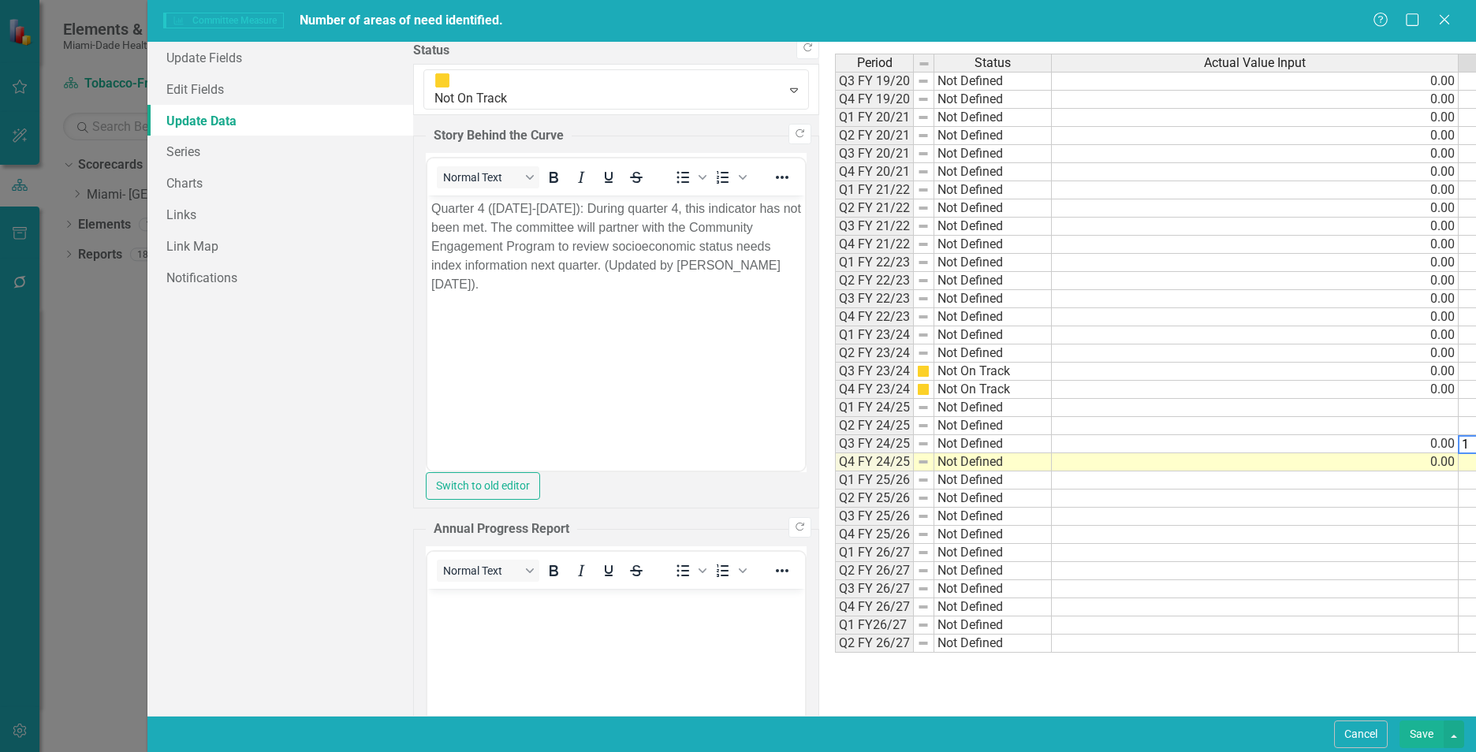
click at [1052, 431] on td at bounding box center [1255, 426] width 407 height 18
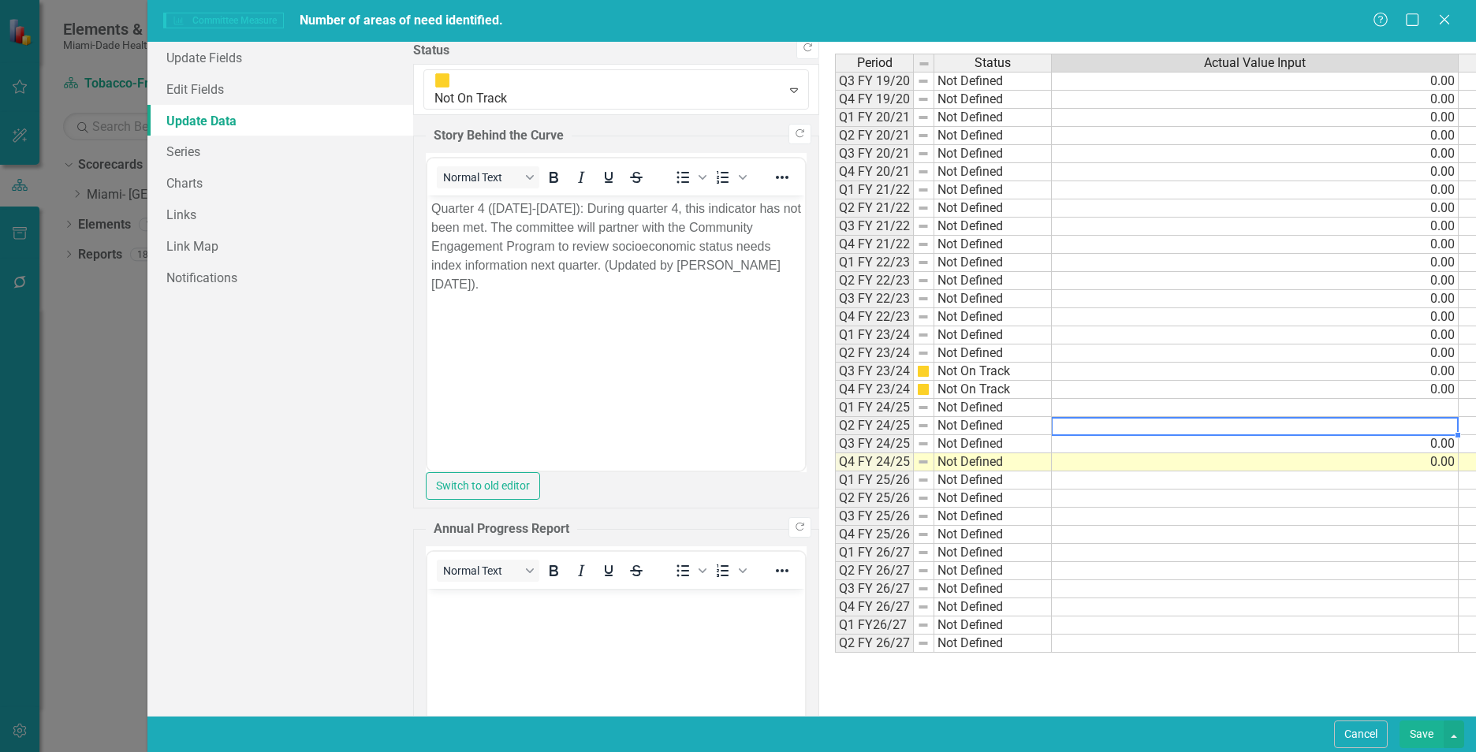
type textarea "0"
click at [1052, 406] on td at bounding box center [1255, 408] width 407 height 18
type textarea "0"
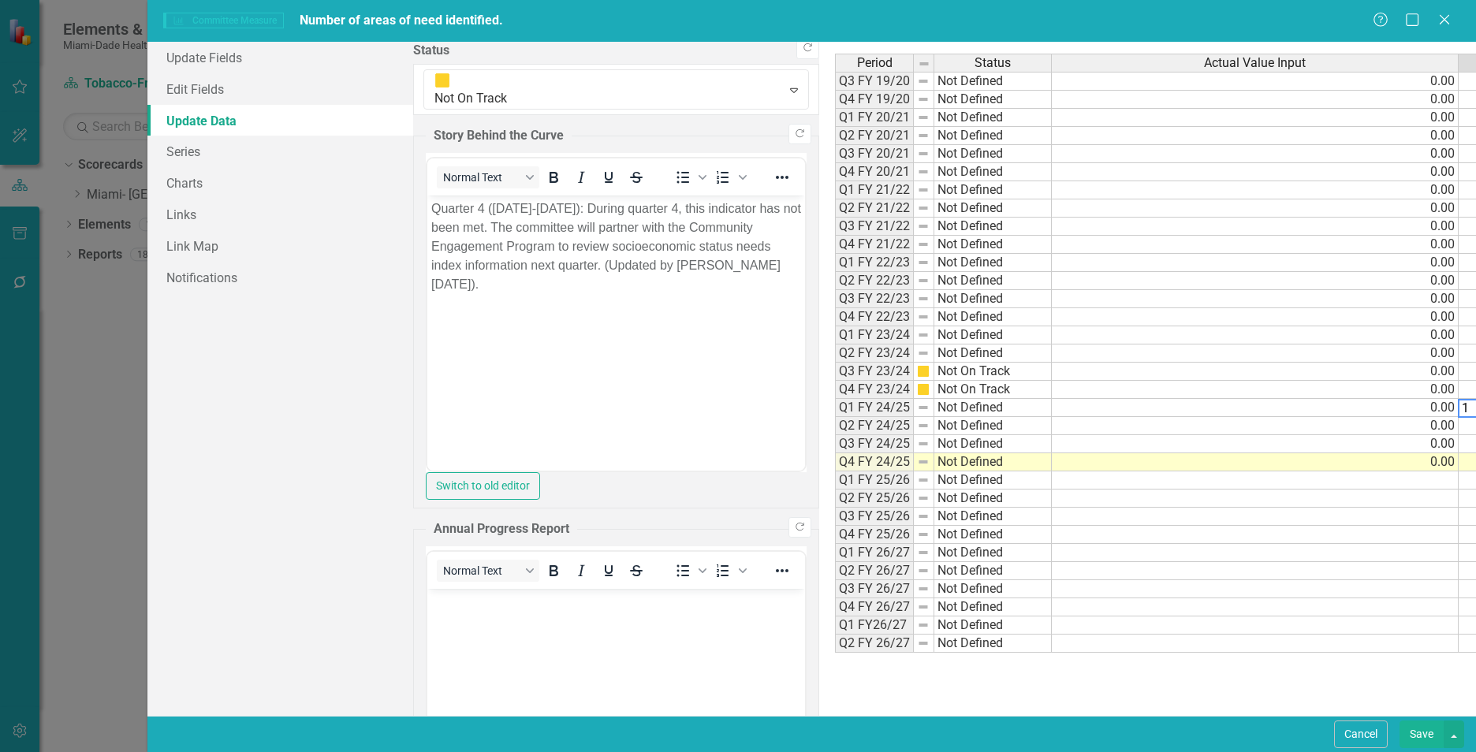
type textarea "1"
click at [1163, 663] on div "Period Status Actual Value Input Target Value Input Q3 FY 19/20 Not Defined 0.0…" at bounding box center [1350, 379] width 1031 height 651
click at [1435, 732] on button "Save" at bounding box center [1422, 735] width 44 height 28
